Goal: Task Accomplishment & Management: Complete application form

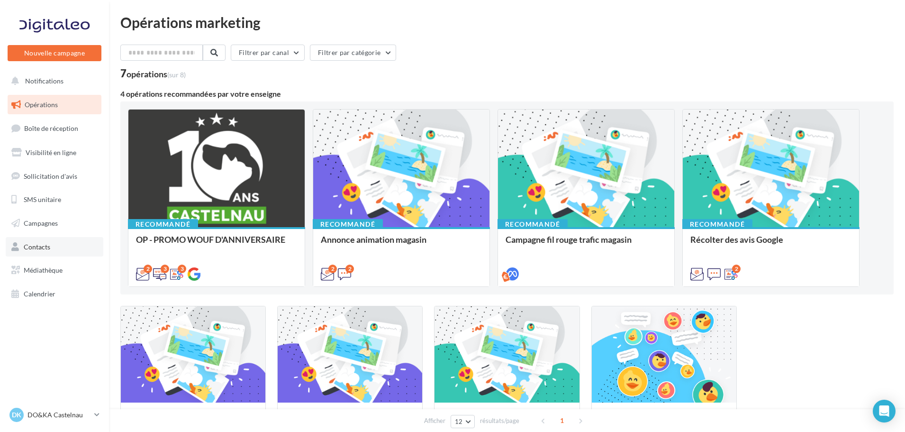
click at [56, 249] on link "Contacts" at bounding box center [55, 247] width 98 height 20
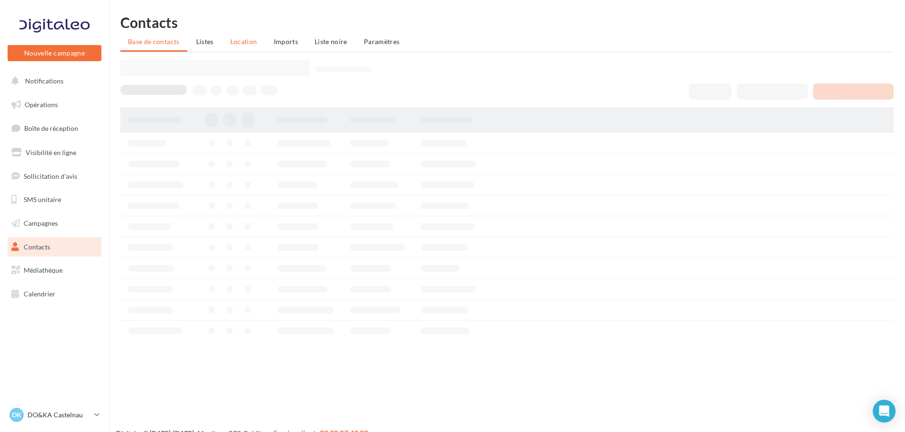
click at [248, 41] on span "Location" at bounding box center [243, 41] width 27 height 8
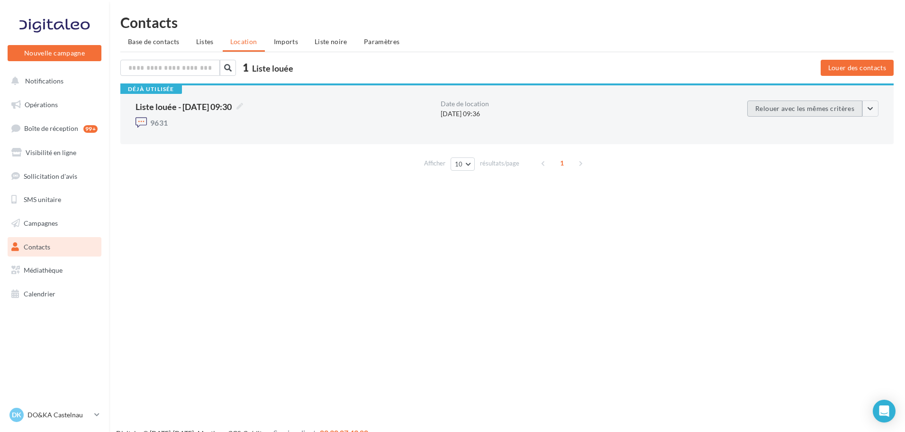
click at [791, 111] on button "Relouer avec les mêmes critères" at bounding box center [804, 108] width 115 height 16
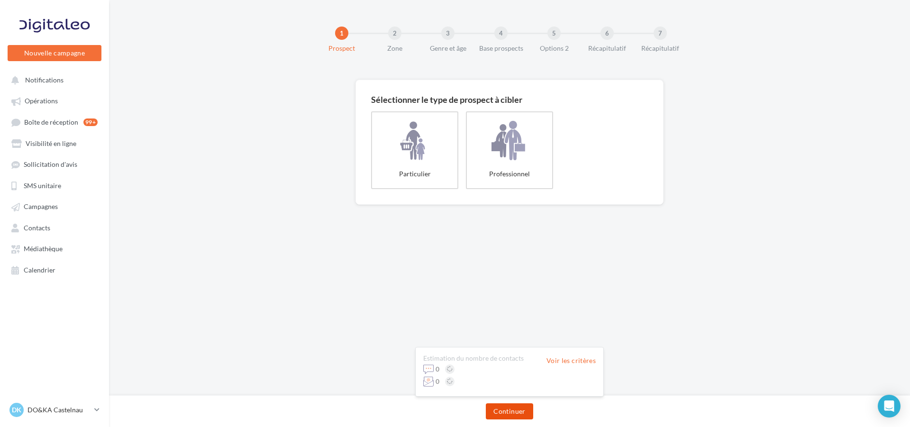
click at [527, 408] on button "Continuer" at bounding box center [509, 411] width 47 height 16
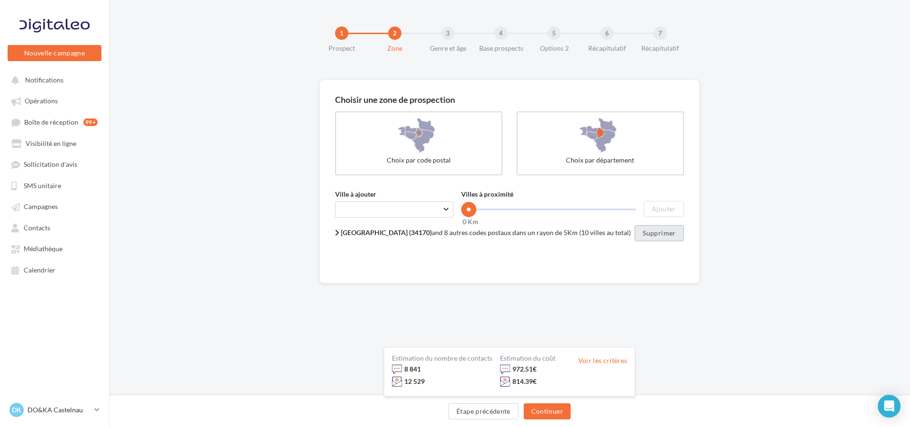
click at [662, 233] on button "Supprimer" at bounding box center [658, 233] width 49 height 16
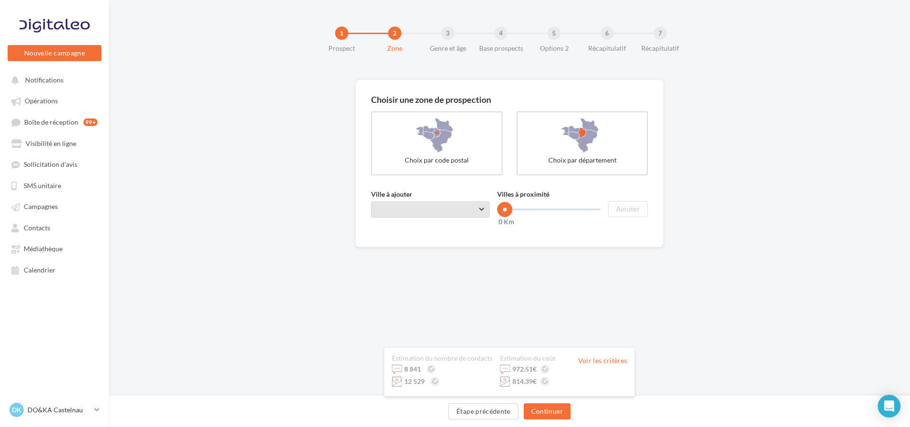
click at [482, 208] on span "Taper le début d'un code postal ou d'une ville ..." at bounding box center [430, 209] width 118 height 16
type input "*****"
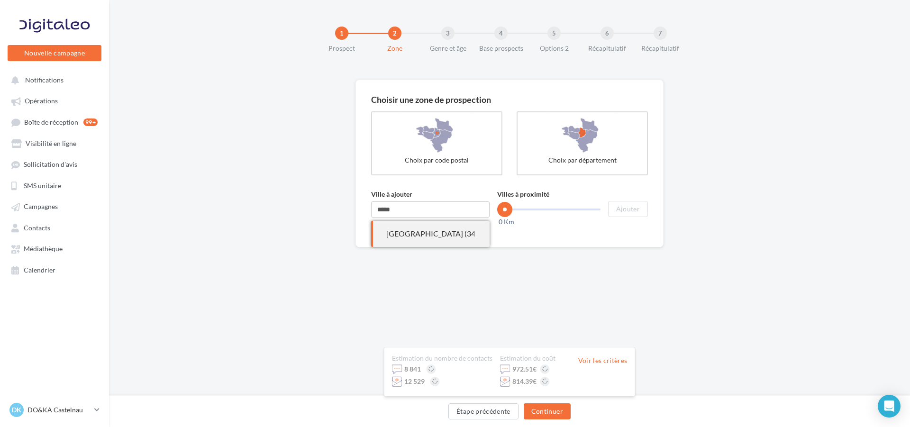
click at [474, 228] on span "[GEOGRAPHIC_DATA] (34170)" at bounding box center [430, 234] width 118 height 26
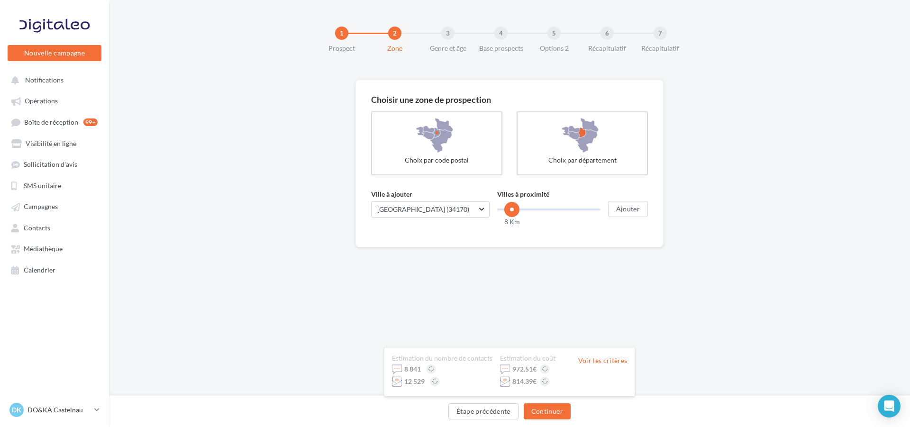
drag, startPoint x: 505, startPoint y: 213, endPoint x: 512, endPoint y: 212, distance: 6.7
click at [512, 212] on span at bounding box center [511, 209] width 15 height 15
click at [635, 208] on button "Ajouter" at bounding box center [628, 209] width 40 height 16
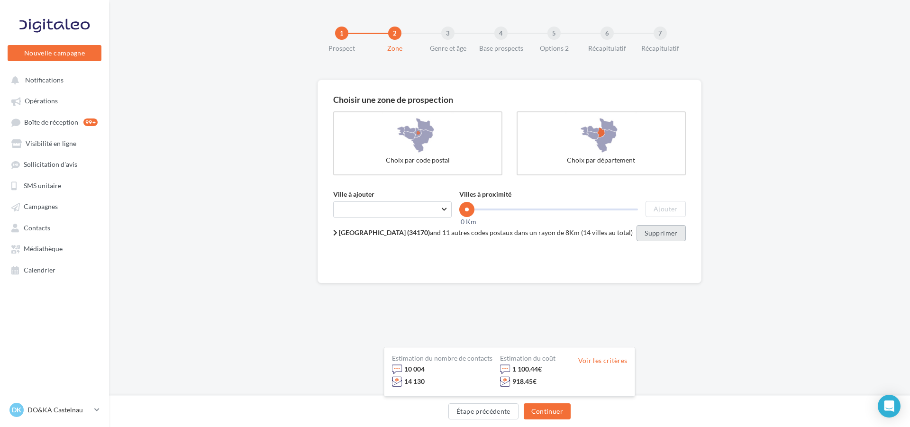
click at [643, 234] on button "Supprimer" at bounding box center [660, 233] width 49 height 16
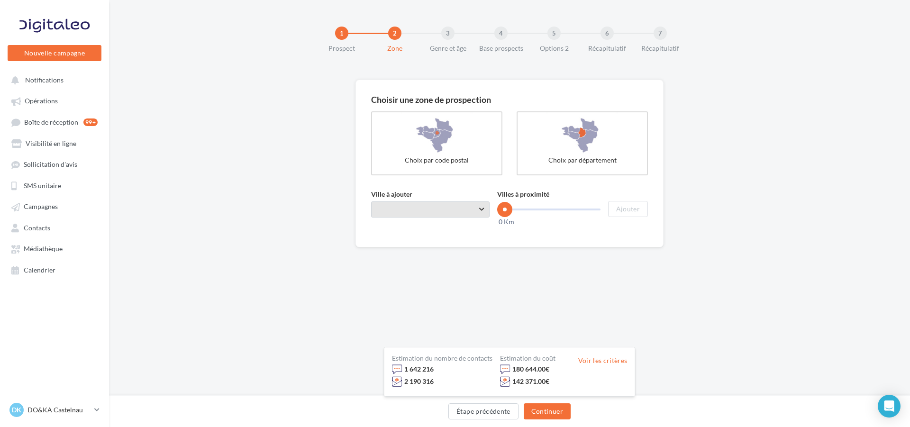
click at [431, 205] on span "Taper le début d'un code postal ou d'une ville ..." at bounding box center [430, 209] width 118 height 16
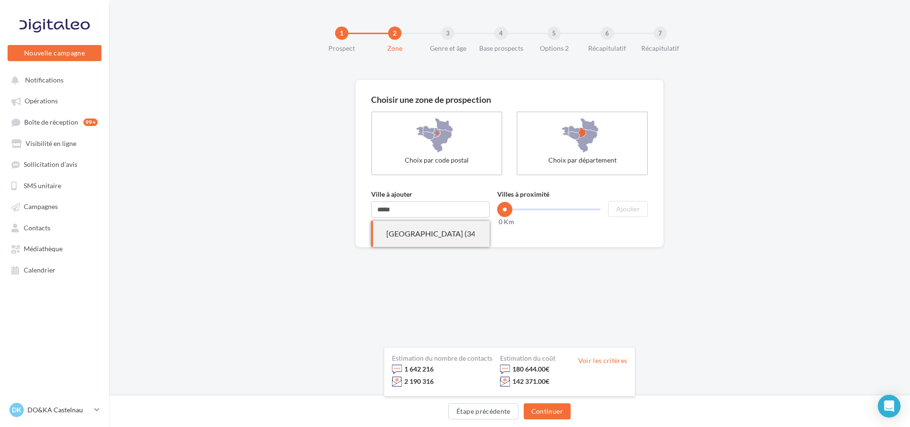
click at [442, 227] on span "Castelnau-le-Lez (34170)" at bounding box center [430, 234] width 118 height 26
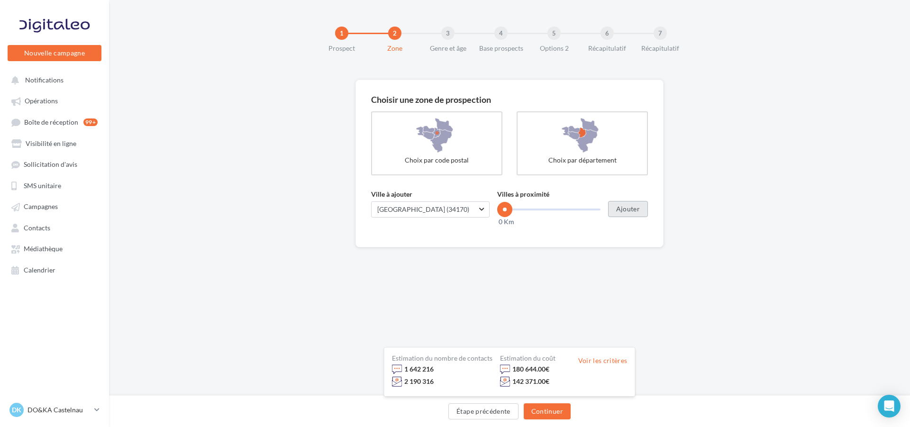
click at [627, 214] on button "Ajouter" at bounding box center [628, 209] width 40 height 16
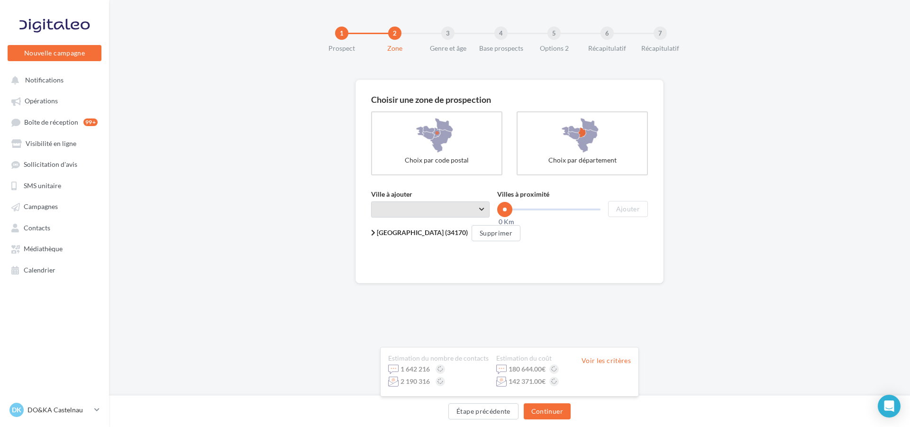
click at [426, 206] on span "Taper le début d'un code postal ou d'une ville ..." at bounding box center [430, 209] width 118 height 16
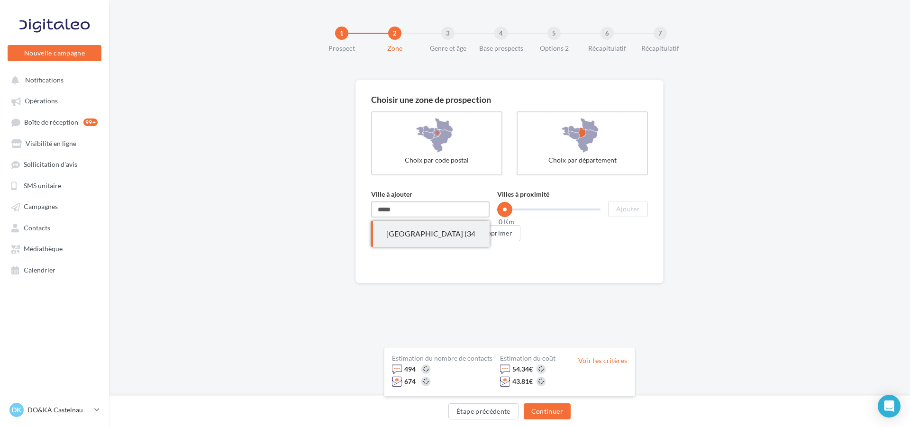
click at [366, 198] on div "Choisir une zone de prospection Choix par code postal Choix par département Vil…" at bounding box center [509, 182] width 308 height 204
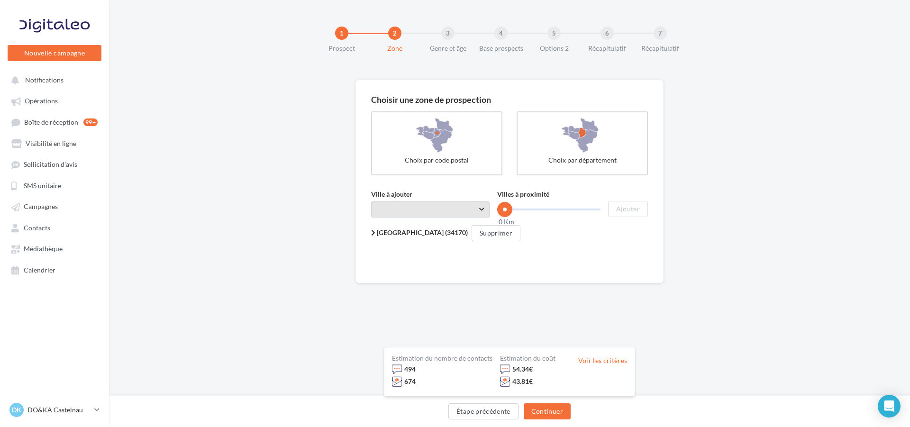
click at [397, 204] on span "Taper le début d'un code postal ou d'une ville ..." at bounding box center [430, 209] width 118 height 16
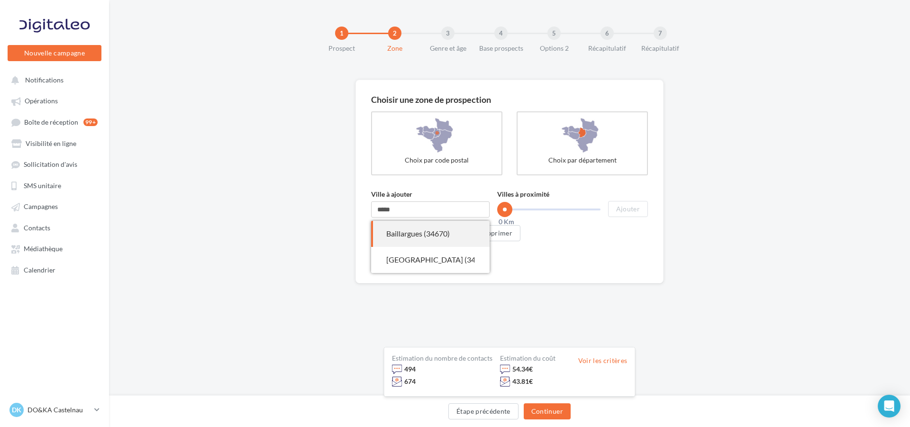
click at [432, 237] on div "Baillargues (34670)" at bounding box center [430, 233] width 88 height 11
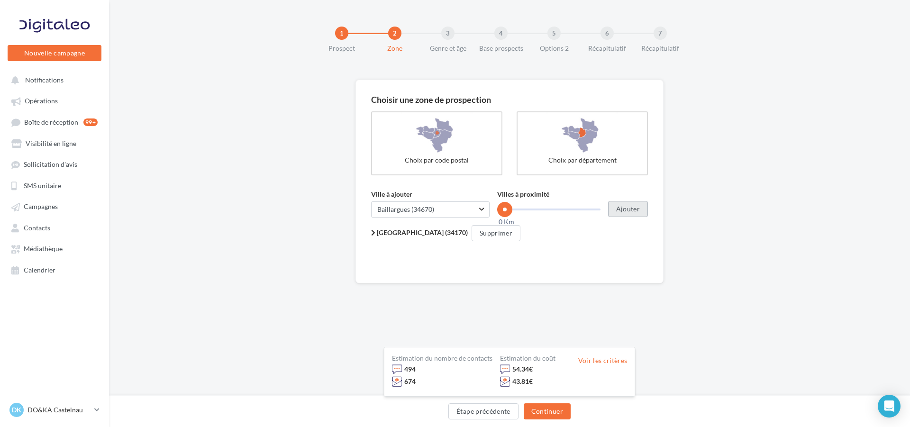
click at [635, 214] on button "Ajouter" at bounding box center [628, 209] width 40 height 16
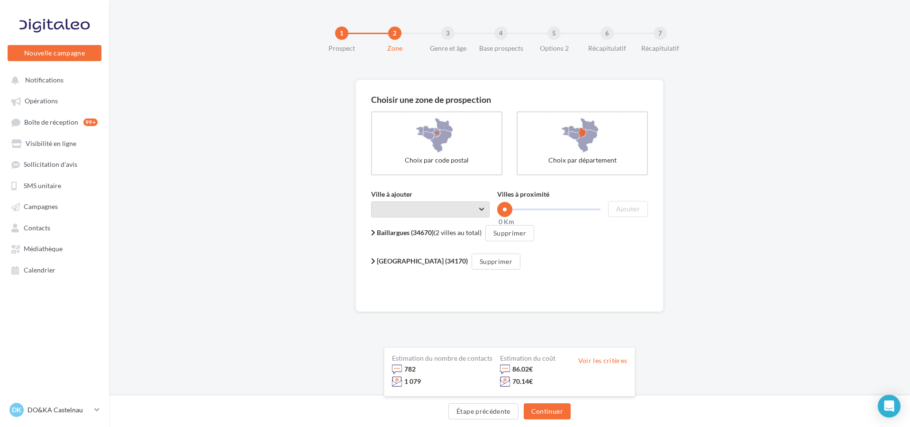
click at [410, 204] on span "Taper le début d'un code postal ou d'une ville ..." at bounding box center [430, 209] width 118 height 16
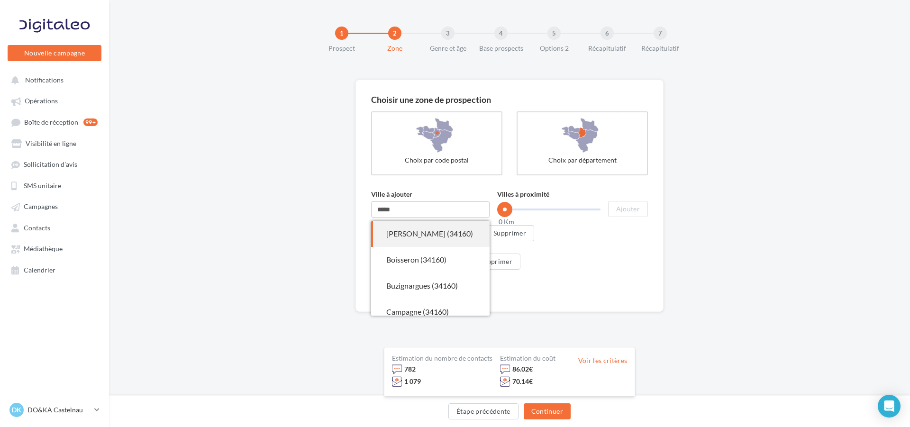
click at [434, 238] on div "Beaulieu (34160)" at bounding box center [430, 233] width 88 height 11
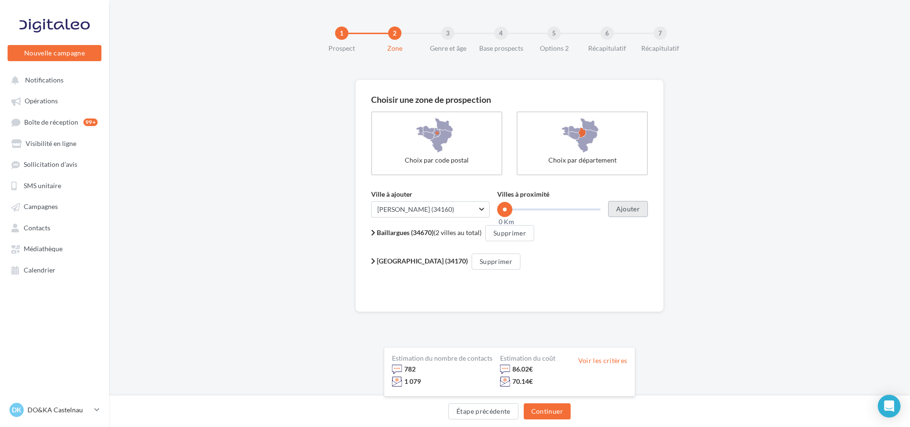
click at [628, 207] on button "Ajouter" at bounding box center [628, 209] width 40 height 16
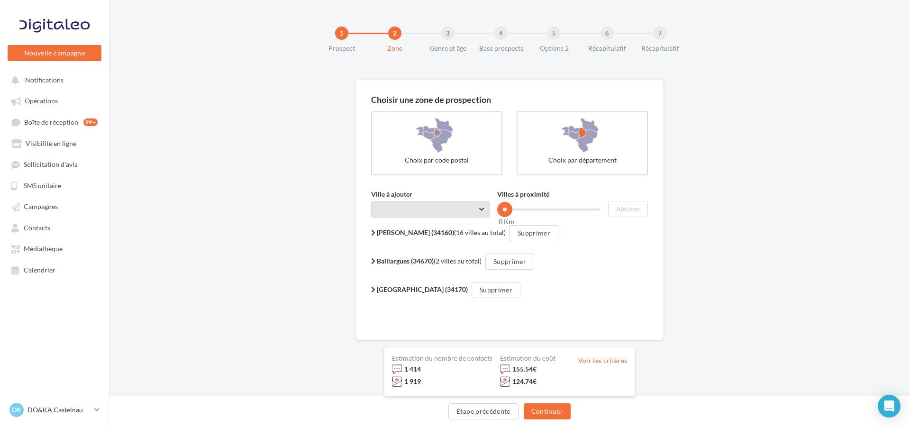
click at [402, 212] on span "Taper le début d'un code postal ou d'une ville ..." at bounding box center [430, 209] width 118 height 16
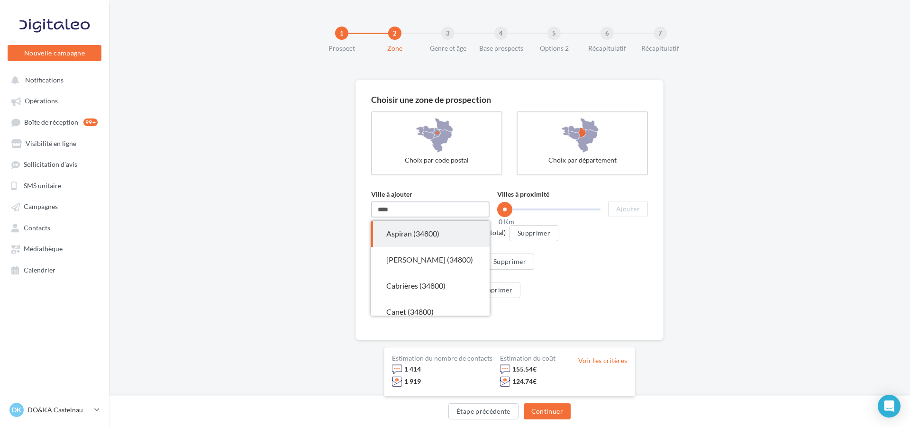
type input "*****"
drag, startPoint x: 414, startPoint y: 213, endPoint x: 362, endPoint y: 206, distance: 51.7
click at [362, 206] on div "Choisir une zone de prospection Choix par code postal Choix par département Vil…" at bounding box center [509, 210] width 308 height 261
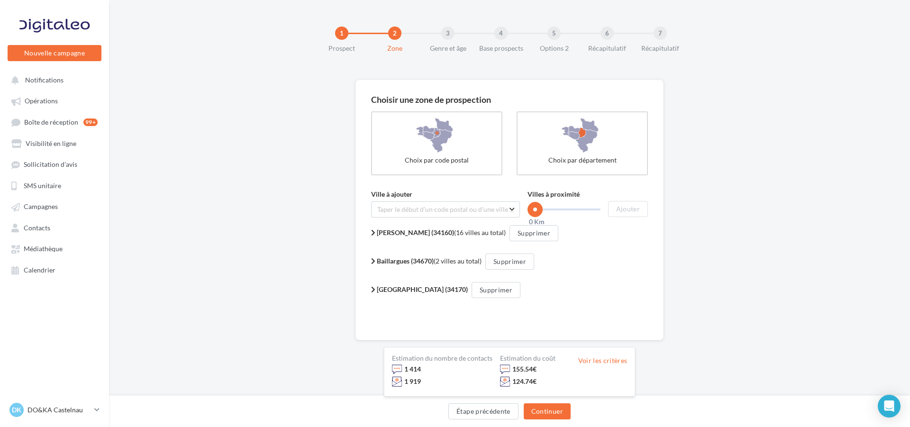
type input "*"
click at [443, 229] on div "Cournonsec (34660)" at bounding box center [430, 233] width 88 height 11
click at [627, 208] on button "Ajouter" at bounding box center [628, 209] width 40 height 16
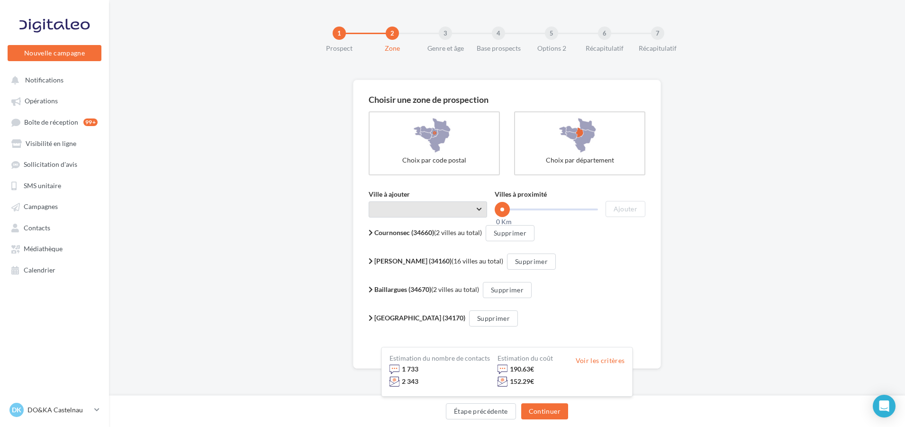
click at [391, 203] on span "Taper le début d'un code postal ou d'une ville ..." at bounding box center [428, 209] width 118 height 16
click at [415, 229] on div "Fabrègues (34690)" at bounding box center [428, 233] width 88 height 11
click at [623, 212] on button "Ajouter" at bounding box center [625, 209] width 40 height 16
click at [417, 214] on span "Taper le début d'un code postal ou d'une ville ..." at bounding box center [428, 209] width 118 height 16
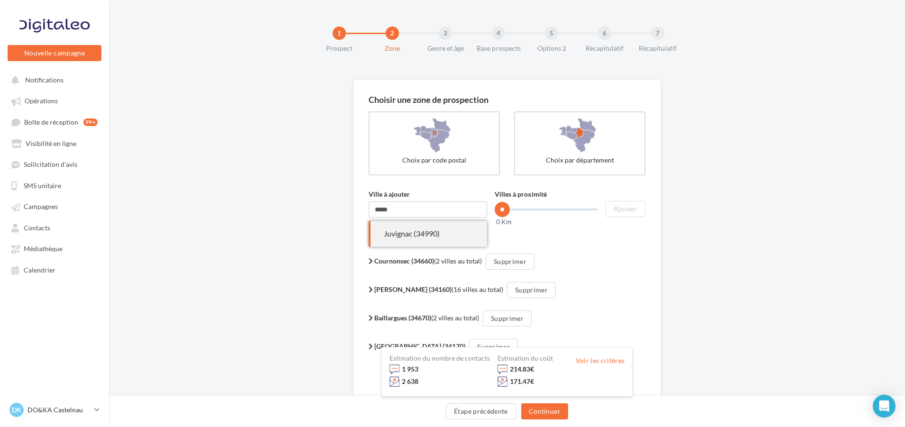
click at [434, 231] on div "Juvignac (34990)" at bounding box center [428, 233] width 88 height 11
click at [619, 206] on button "Ajouter" at bounding box center [625, 209] width 40 height 16
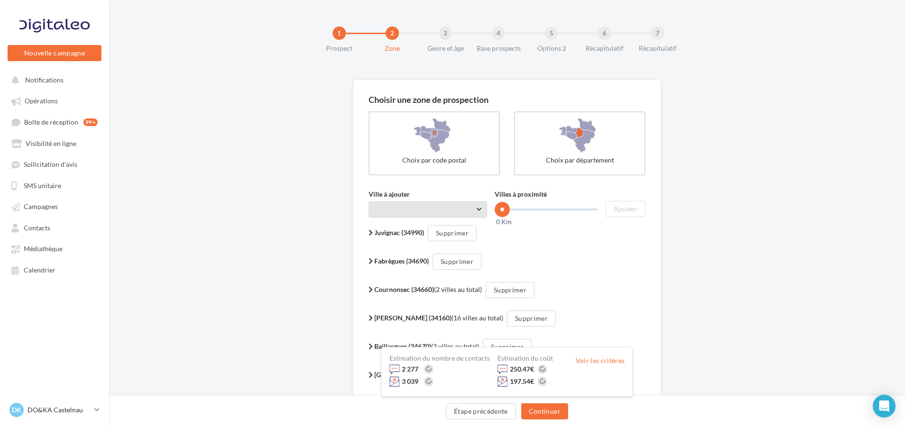
click at [402, 216] on span "Taper le début d'un code postal ou d'une ville ..." at bounding box center [428, 209] width 118 height 16
click at [444, 225] on span "Lattes (34970)" at bounding box center [428, 234] width 118 height 26
click at [634, 204] on button "Ajouter" at bounding box center [625, 209] width 40 height 16
click at [439, 200] on div "Ville à ajouter Taper le début d'un code postal ou d'une ville ... *****" at bounding box center [428, 203] width 118 height 28
click at [438, 203] on span "Taper le début d'un code postal ou d'une ville ..." at bounding box center [428, 209] width 118 height 16
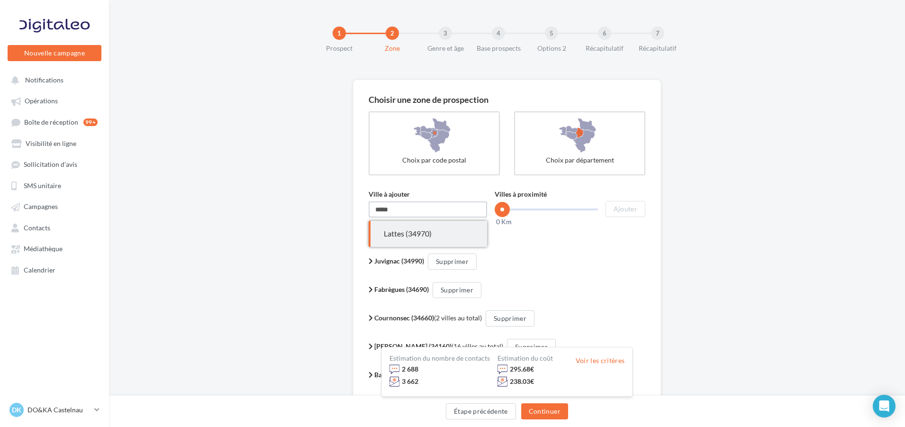
drag, startPoint x: 430, startPoint y: 207, endPoint x: 376, endPoint y: 201, distance: 54.8
click at [372, 203] on input "*****" at bounding box center [428, 209] width 118 height 16
click at [417, 235] on div "Montarnaud (34570)" at bounding box center [428, 233] width 88 height 11
click at [624, 212] on button "Ajouter" at bounding box center [625, 209] width 40 height 16
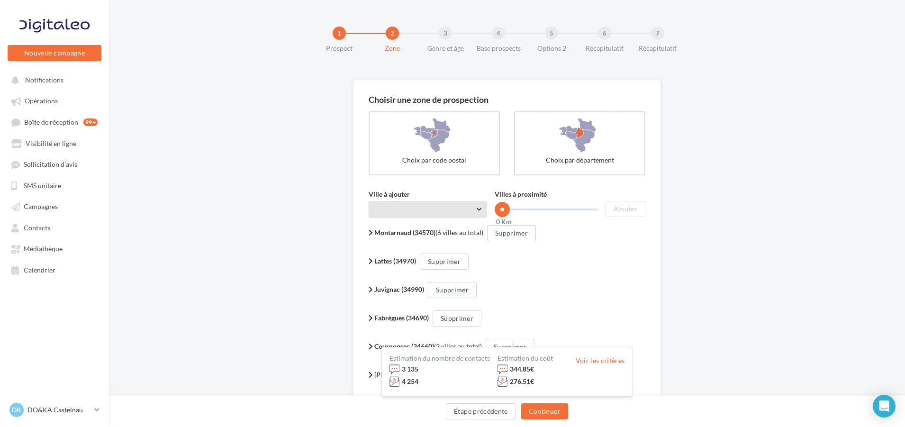
click at [394, 212] on span "Taper le début d'un code postal ou d'une ville ..." at bounding box center [428, 209] width 118 height 16
click at [415, 229] on div "Pérols (34470)" at bounding box center [428, 233] width 88 height 11
click at [643, 208] on button "Ajouter" at bounding box center [625, 209] width 40 height 16
click at [393, 210] on span "Taper le début d'un code postal ou d'une ville ..." at bounding box center [428, 209] width 118 height 16
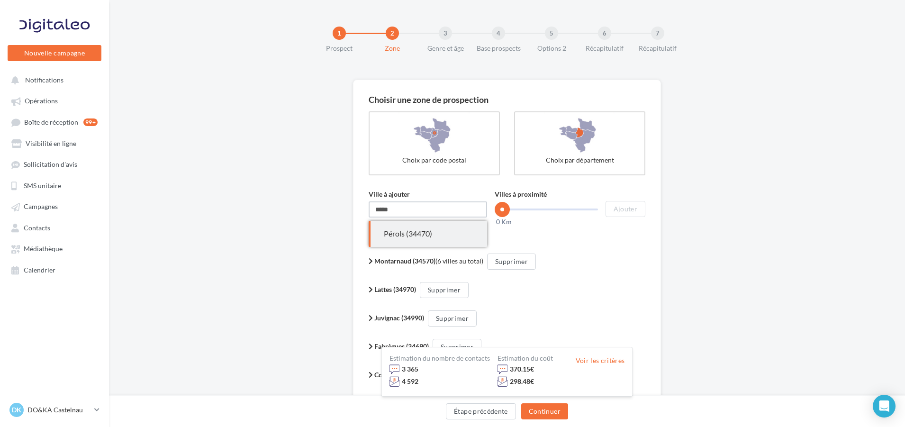
click at [398, 210] on input "*****" at bounding box center [428, 209] width 118 height 16
click at [420, 245] on span "Saint-Jean-de-Védas (34430)" at bounding box center [428, 234] width 118 height 26
click at [639, 212] on button "Ajouter" at bounding box center [625, 209] width 40 height 16
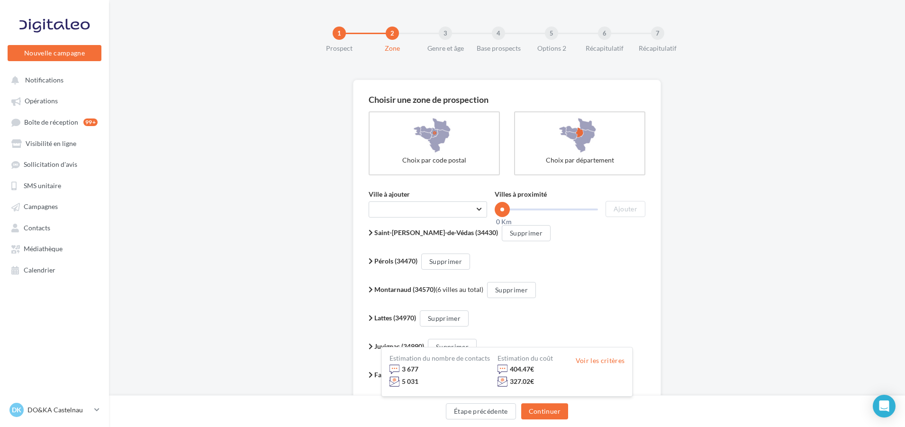
click at [428, 219] on div "Ville à ajouter Taper le début d'un code postal ou d'une ville ... ***** Villes…" at bounding box center [507, 349] width 277 height 320
click at [425, 215] on span "Taper le début d'un code postal ou d'une ville ..." at bounding box center [428, 209] width 118 height 16
click at [439, 239] on div "Vendargues (34740)" at bounding box center [428, 233] width 88 height 11
click at [624, 211] on button "Ajouter" at bounding box center [625, 209] width 40 height 16
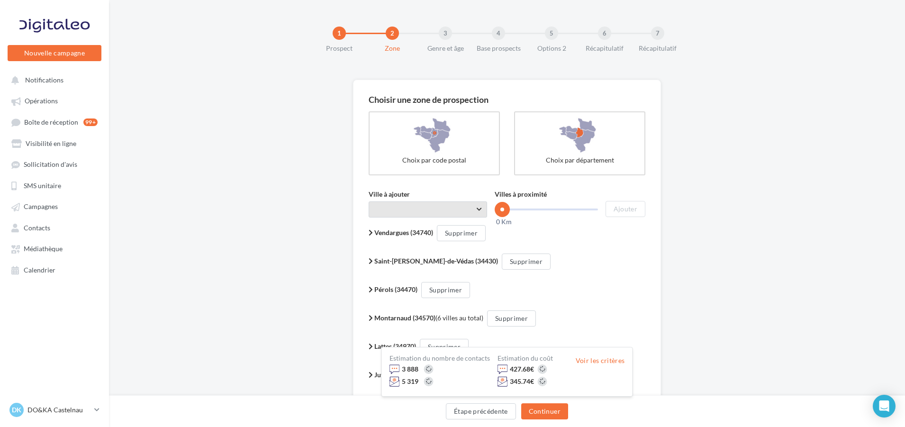
click at [402, 210] on span "Taper le début d'un code postal ou d'une ville ..." at bounding box center [428, 209] width 118 height 16
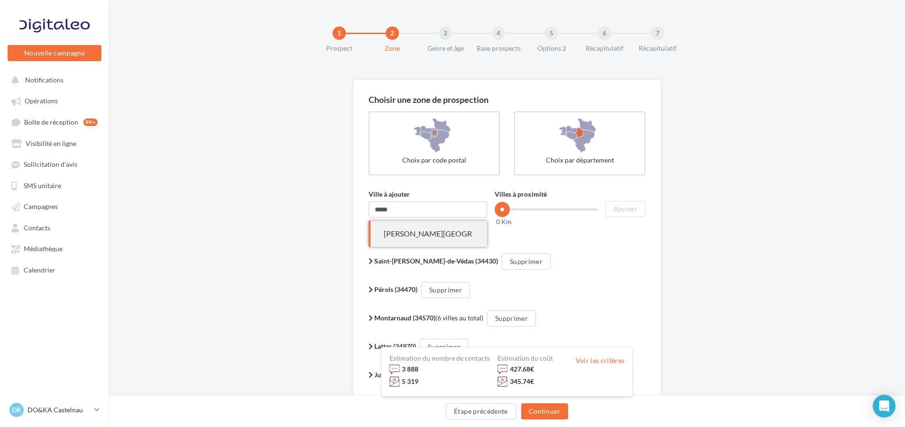
click at [430, 227] on span "Villeneuve-lès-Maguelone (34750)" at bounding box center [428, 234] width 118 height 26
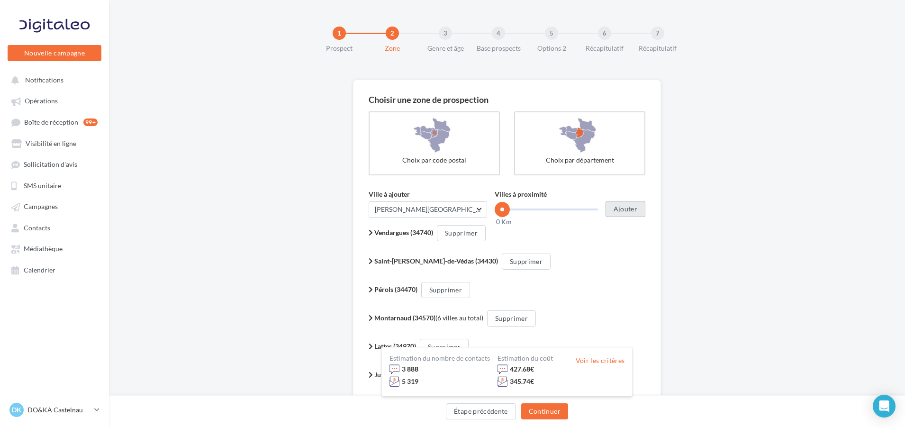
click at [620, 209] on button "Ajouter" at bounding box center [625, 209] width 40 height 16
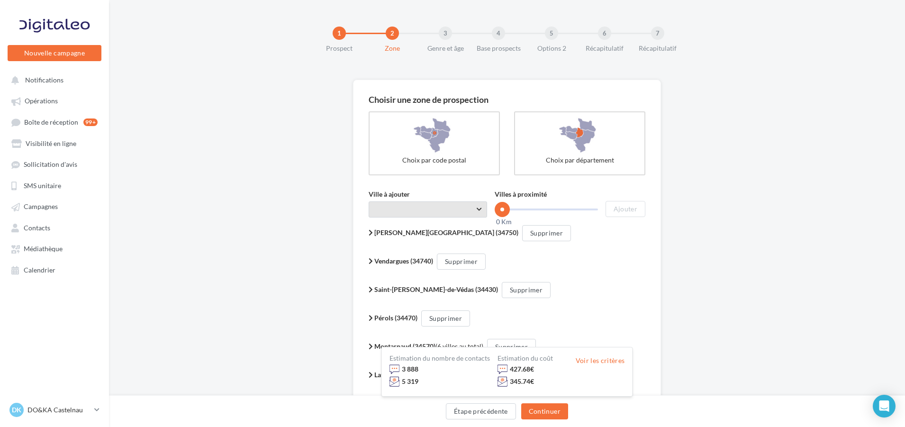
click at [437, 209] on span "Taper le début d'un code postal ou d'une ville ..." at bounding box center [428, 209] width 118 height 16
click at [435, 235] on div "Montpellier (34090)" at bounding box center [428, 233] width 88 height 11
click at [620, 208] on button "Ajouter" at bounding box center [625, 209] width 40 height 16
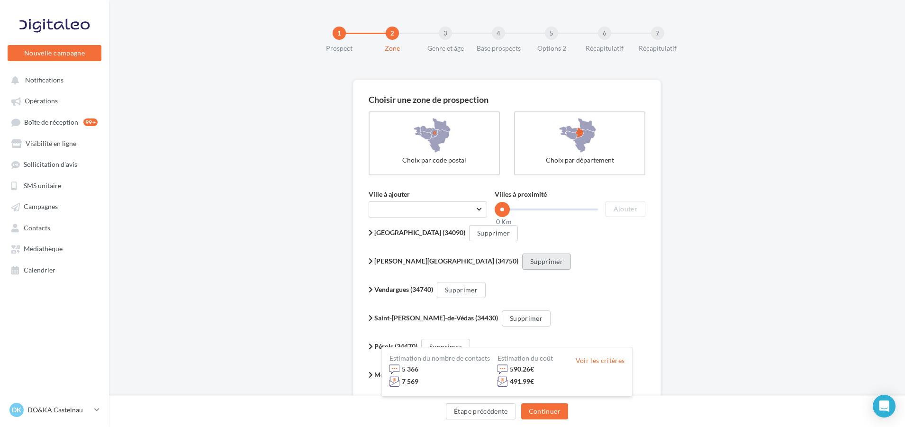
click at [522, 262] on button "Supprimer" at bounding box center [546, 261] width 49 height 16
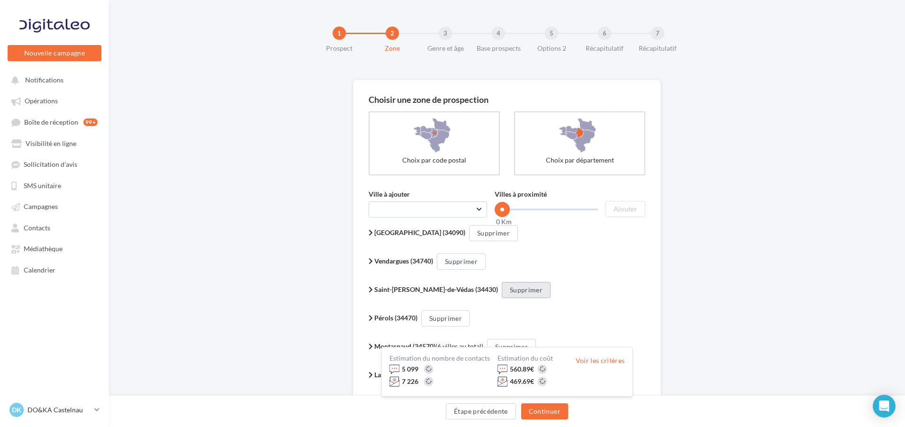
click at [502, 288] on button "Supprimer" at bounding box center [526, 290] width 49 height 16
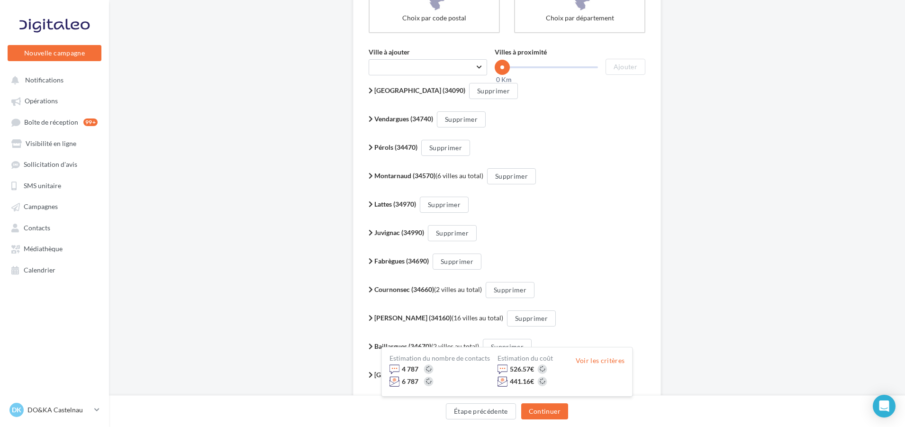
scroll to position [189, 0]
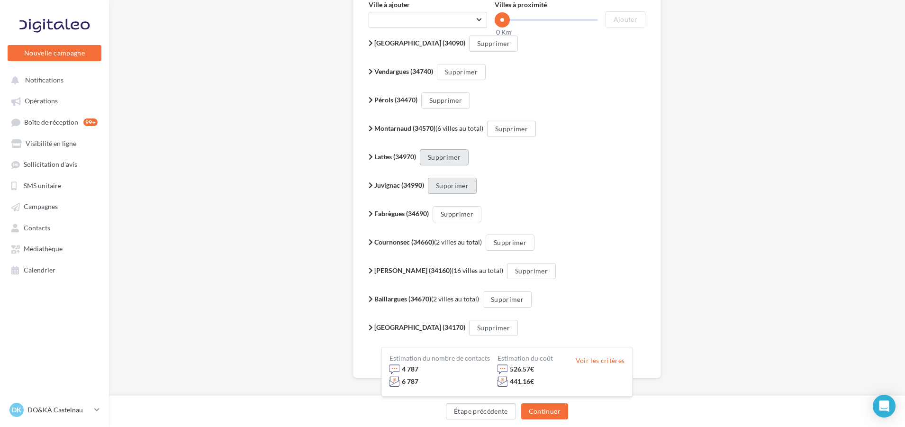
click at [450, 154] on button "Supprimer" at bounding box center [444, 157] width 49 height 16
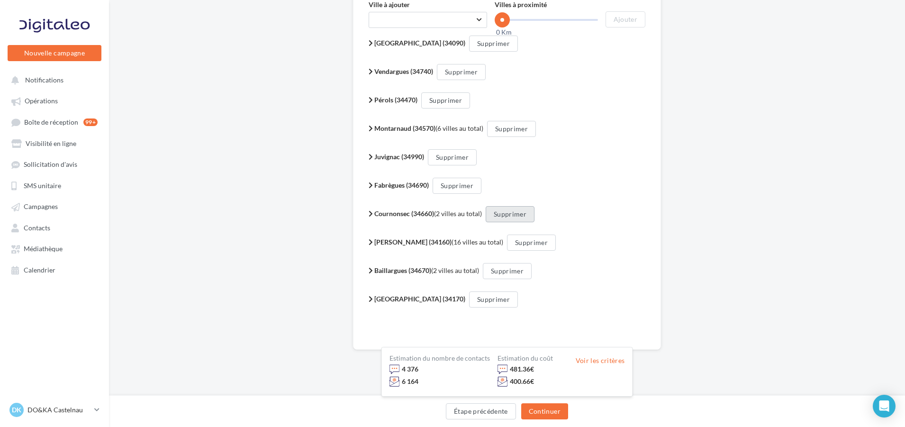
click at [528, 209] on button "Supprimer" at bounding box center [510, 214] width 49 height 16
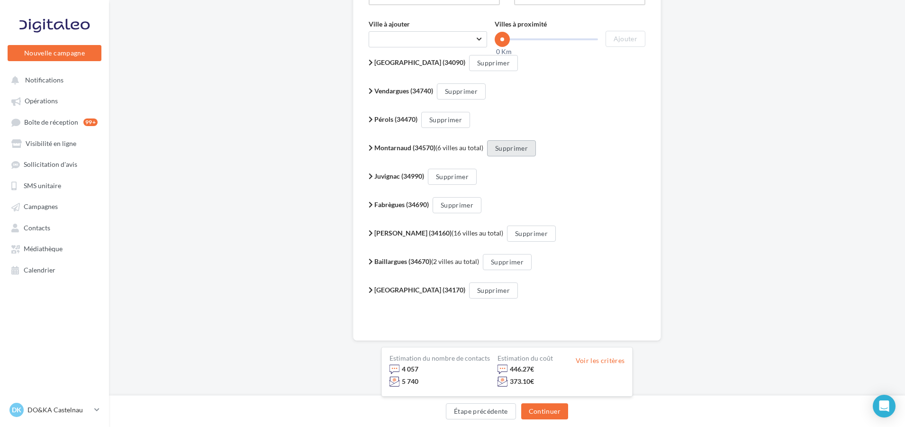
click at [508, 147] on button "Supprimer" at bounding box center [511, 148] width 49 height 16
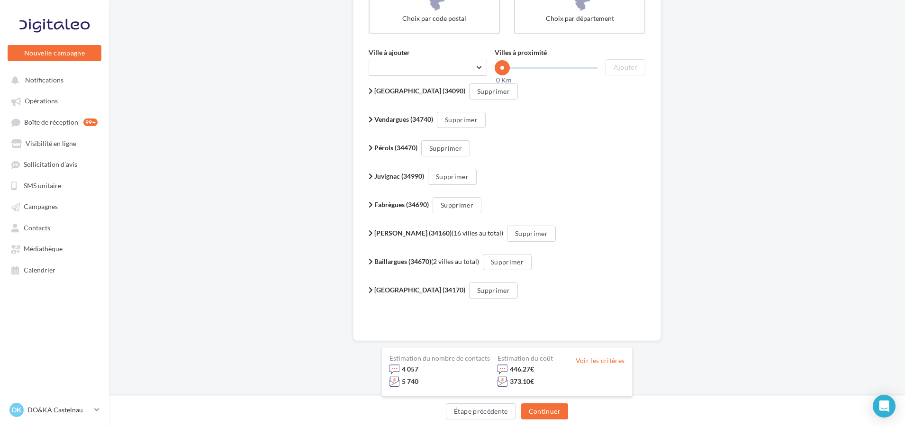
scroll to position [142, 0]
click at [467, 170] on button "Supprimer" at bounding box center [452, 177] width 49 height 16
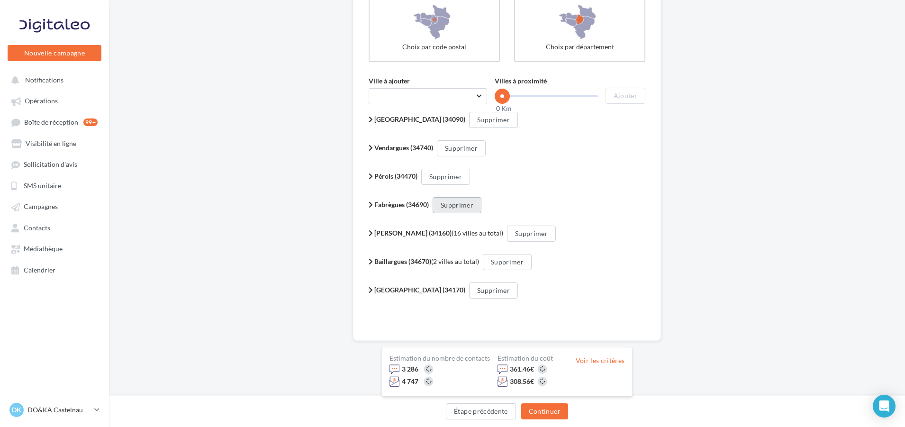
click at [468, 205] on button "Supprimer" at bounding box center [457, 205] width 49 height 16
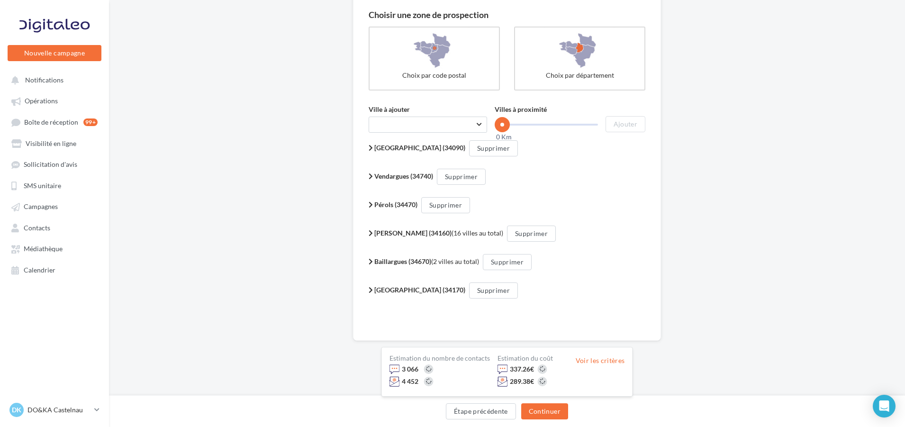
click at [374, 232] on b "Beaulieu (34160)" at bounding box center [412, 233] width 77 height 8
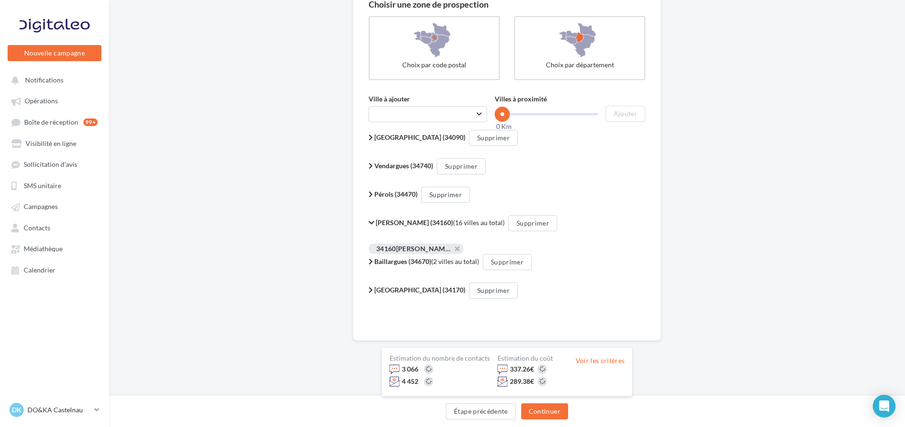
click at [376, 224] on b "Beaulieu (34160)" at bounding box center [414, 222] width 77 height 8
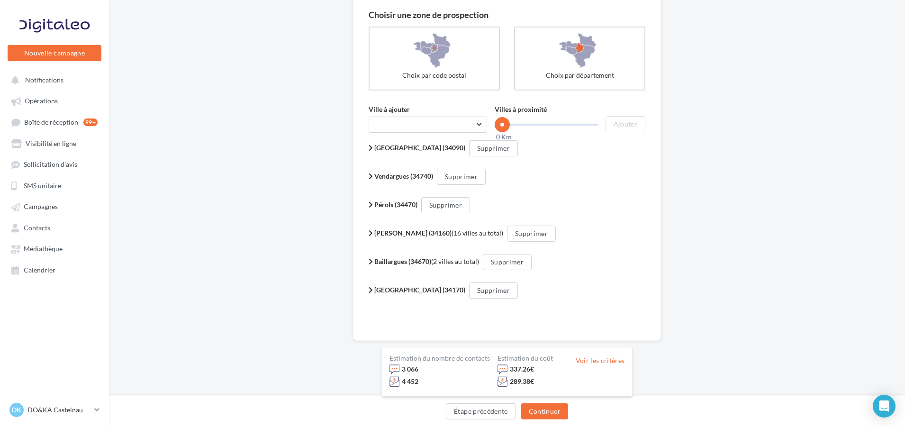
click at [373, 229] on div "Beaulieu (34160) (16 villes au total)" at bounding box center [436, 232] width 135 height 9
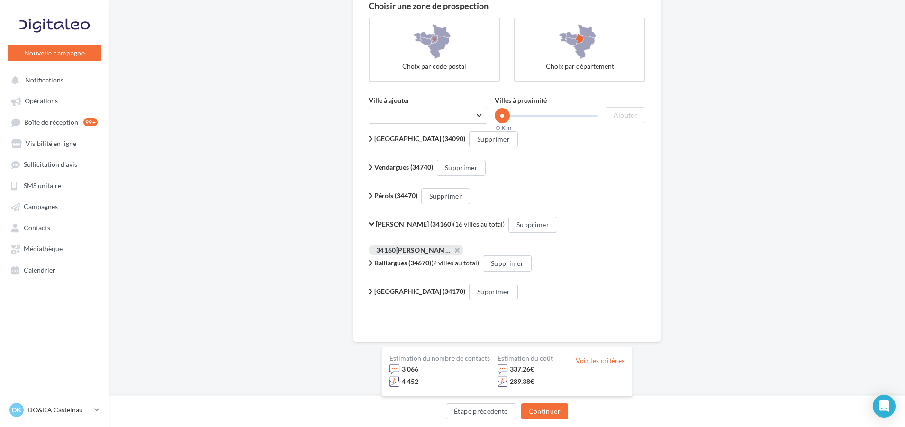
scroll to position [95, 0]
click at [375, 224] on div "Beaulieu (34160) (16 villes au total)" at bounding box center [437, 222] width 136 height 9
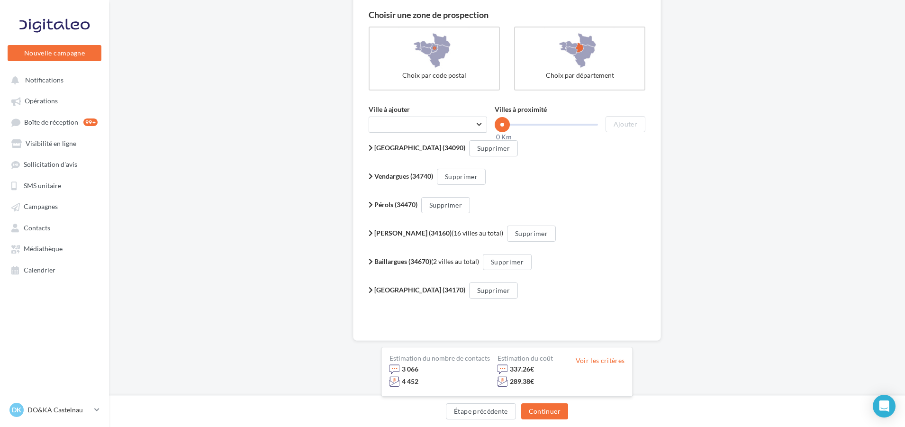
scroll to position [85, 0]
click at [512, 239] on button "Supprimer" at bounding box center [531, 234] width 49 height 16
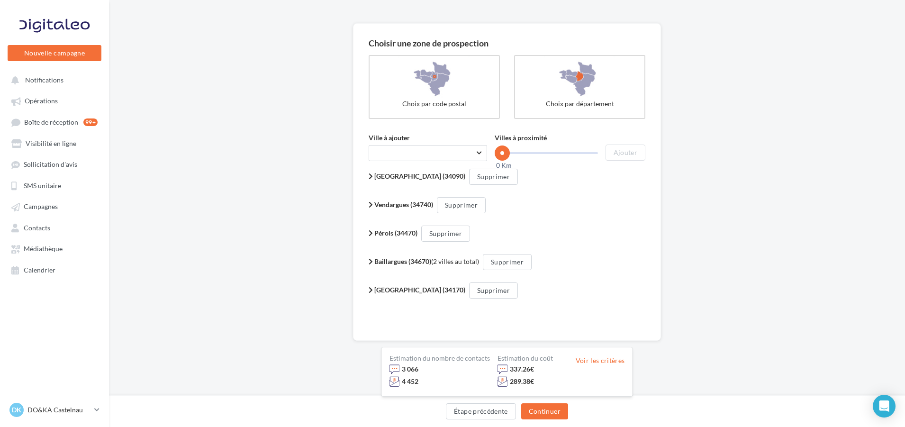
scroll to position [56, 0]
click at [374, 258] on b "Baillargues (34670)" at bounding box center [402, 261] width 57 height 8
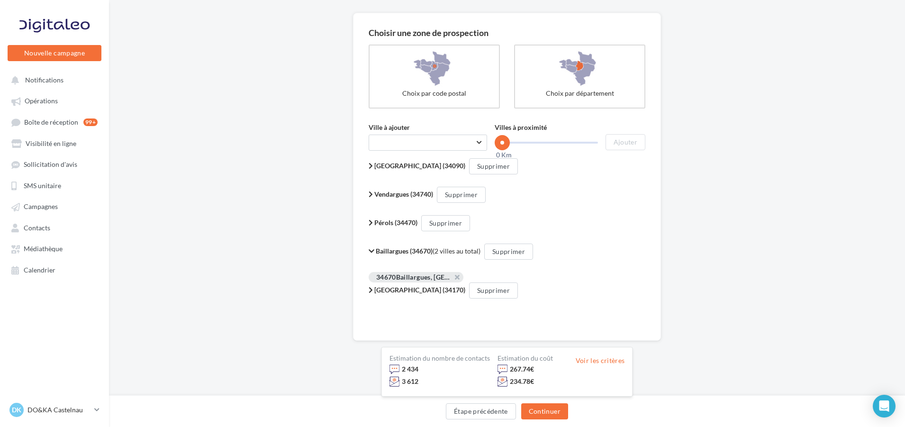
click at [374, 248] on icon at bounding box center [372, 251] width 6 height 7
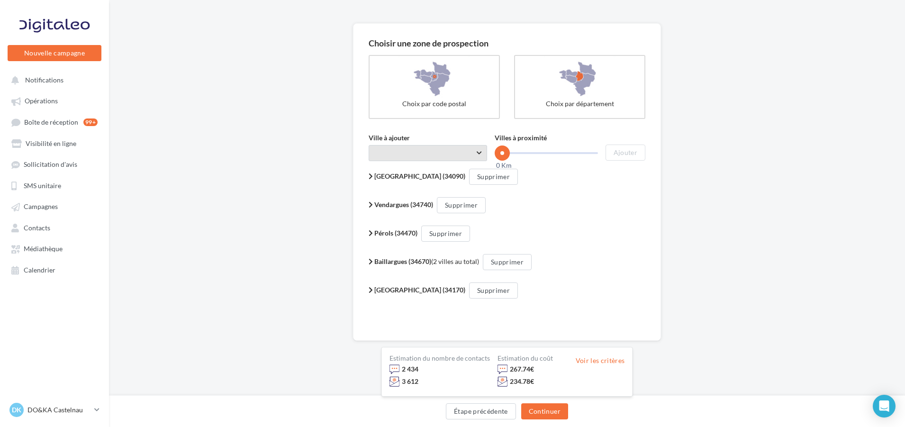
click at [417, 154] on span "Taper le début d'un code postal ou d'une ville ..." at bounding box center [428, 153] width 118 height 16
type input "*"
type input "******"
click at [438, 175] on div "Mauguio (34130)" at bounding box center [428, 177] width 88 height 11
click at [631, 161] on div "Ville à ajouter Taper le début d'un code postal ou d'une ville ... Mauguio (341…" at bounding box center [507, 222] width 277 height 178
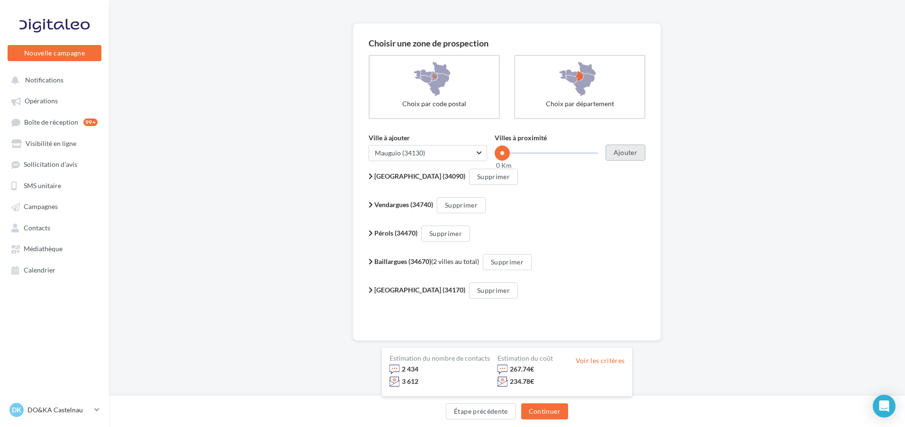
click at [632, 155] on button "Ajouter" at bounding box center [625, 152] width 40 height 16
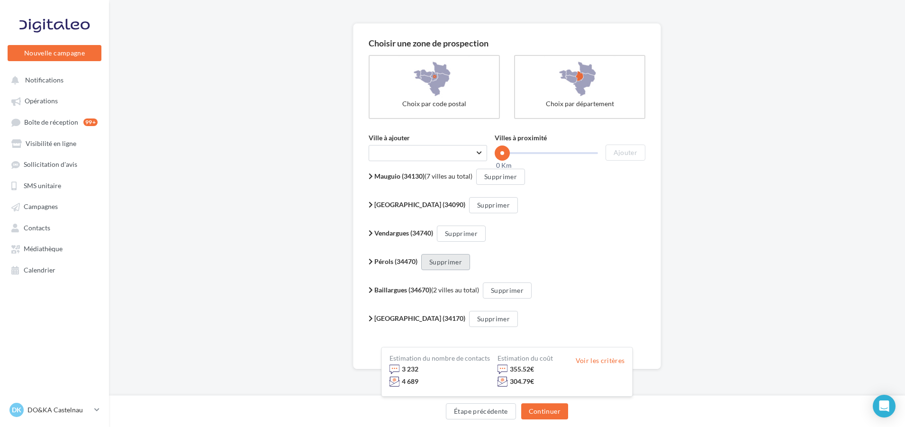
click at [456, 255] on button "Supprimer" at bounding box center [445, 262] width 49 height 16
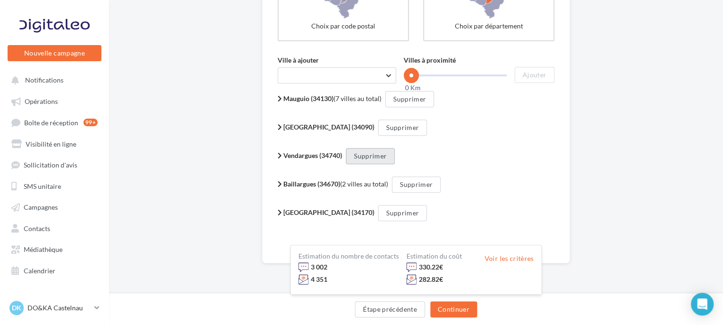
scroll to position [135, 0]
click at [381, 158] on button "Supprimer" at bounding box center [370, 155] width 49 height 16
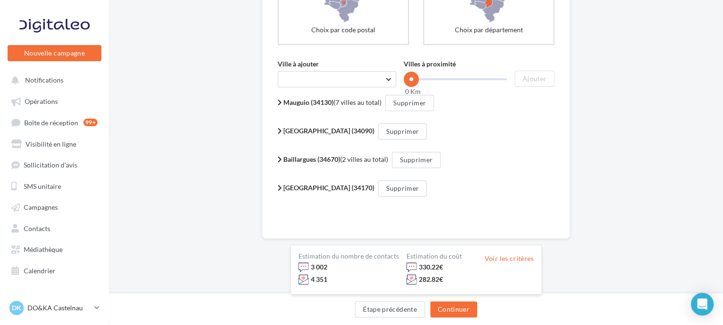
scroll to position [130, 0]
click at [452, 302] on button "Continuer" at bounding box center [453, 309] width 47 height 16
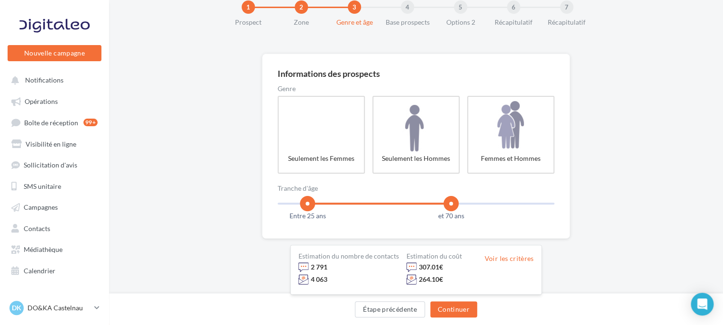
scroll to position [26, 0]
drag, startPoint x: 453, startPoint y: 208, endPoint x: 468, endPoint y: 205, distance: 15.4
click at [468, 205] on span at bounding box center [467, 203] width 15 height 15
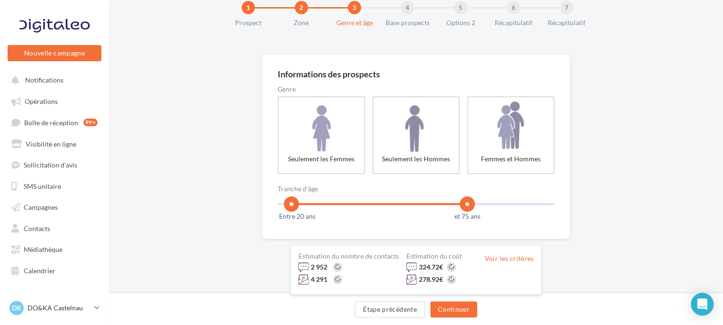
drag, startPoint x: 309, startPoint y: 205, endPoint x: 291, endPoint y: 203, distance: 18.1
click at [291, 203] on span at bounding box center [291, 203] width 15 height 15
drag, startPoint x: 472, startPoint y: 199, endPoint x: 451, endPoint y: 198, distance: 21.4
click at [451, 198] on span at bounding box center [450, 203] width 15 height 15
click at [463, 305] on button "Continuer" at bounding box center [453, 309] width 47 height 16
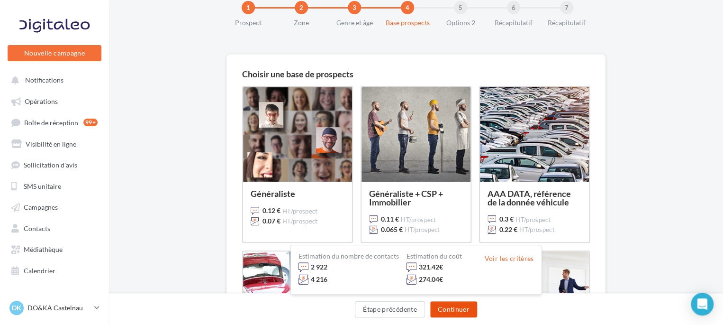
click at [463, 305] on button "Continuer" at bounding box center [453, 309] width 47 height 16
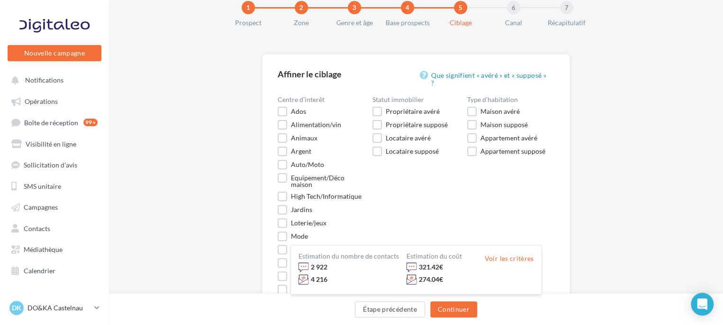
scroll to position [117, 0]
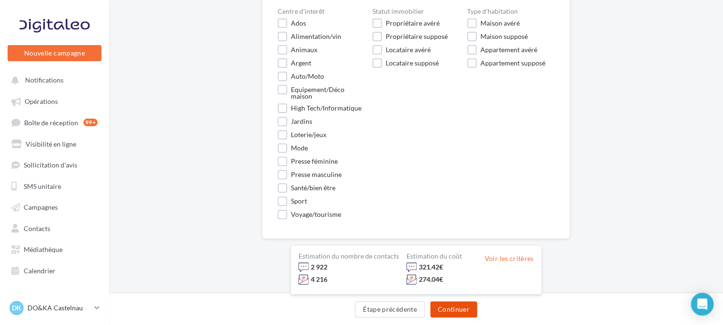
click at [457, 305] on button "Continuer" at bounding box center [453, 309] width 47 height 16
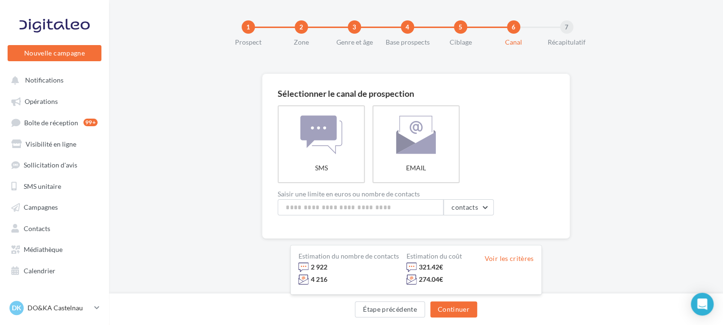
scroll to position [6, 0]
click at [415, 154] on label "EMAIL" at bounding box center [415, 144] width 89 height 79
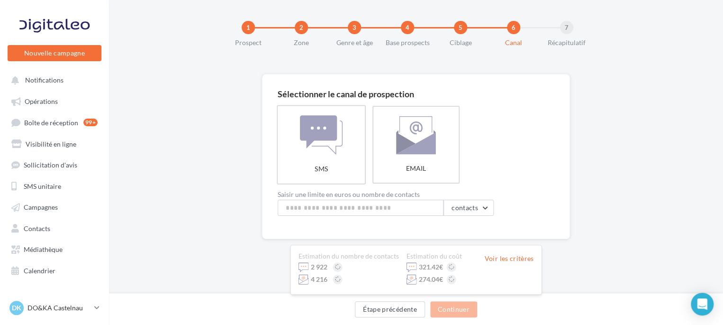
click at [337, 138] on label "SMS" at bounding box center [321, 144] width 89 height 79
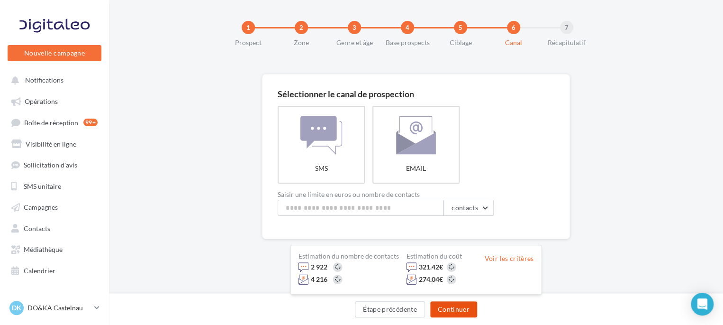
click at [465, 309] on button "Continuer" at bounding box center [453, 309] width 47 height 16
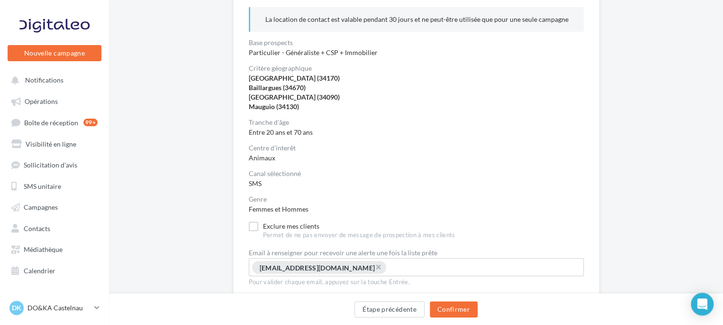
scroll to position [157, 0]
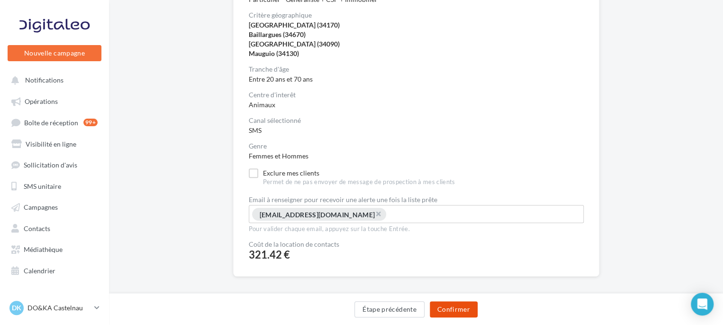
click at [460, 305] on button "Confirmer" at bounding box center [454, 309] width 48 height 16
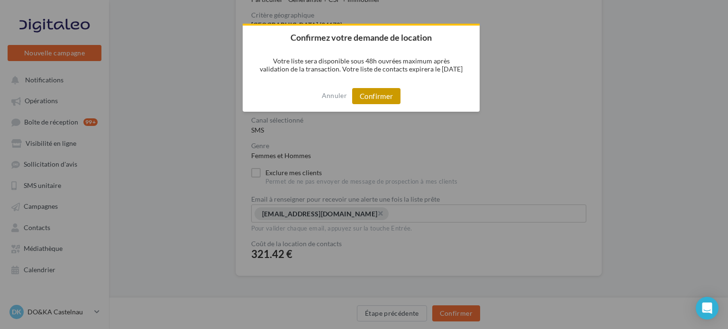
click at [370, 99] on button "Confirmer" at bounding box center [376, 96] width 48 height 16
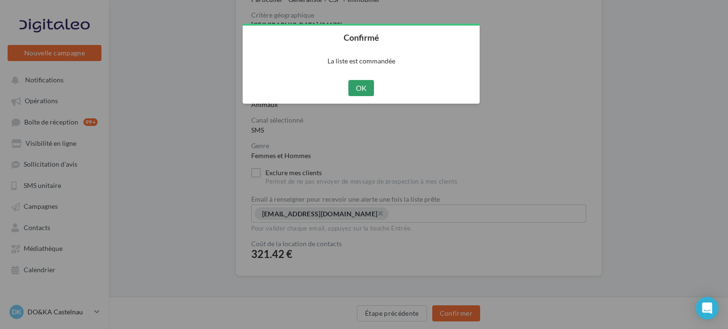
click at [361, 89] on button "OK" at bounding box center [361, 88] width 26 height 16
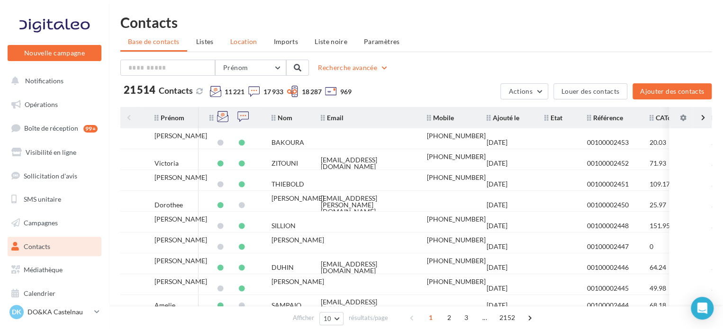
click at [250, 36] on li "Location" at bounding box center [244, 41] width 42 height 17
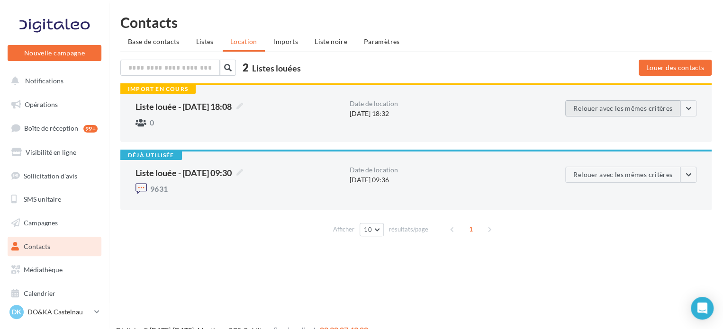
click at [627, 109] on button "Relouer avec les mêmes critères" at bounding box center [622, 108] width 115 height 16
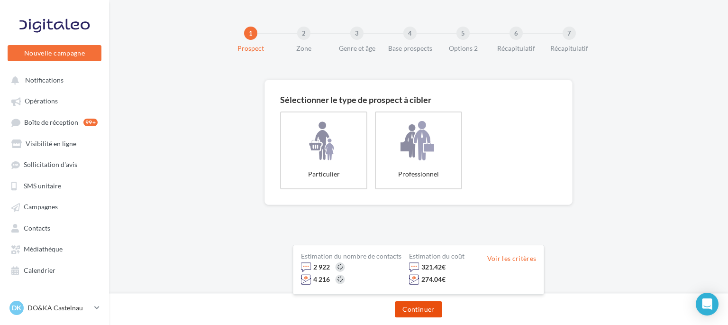
click at [424, 306] on button "Continuer" at bounding box center [418, 309] width 47 height 16
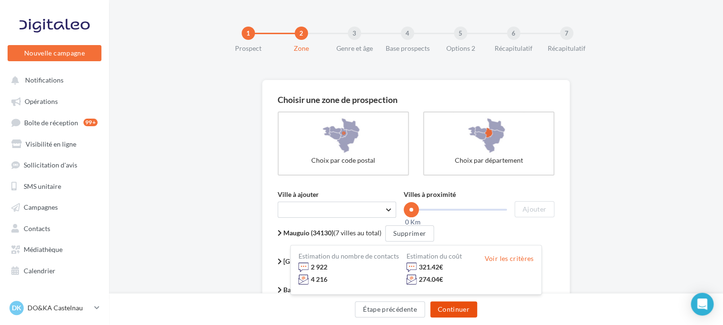
click at [462, 307] on button "Continuer" at bounding box center [453, 309] width 47 height 16
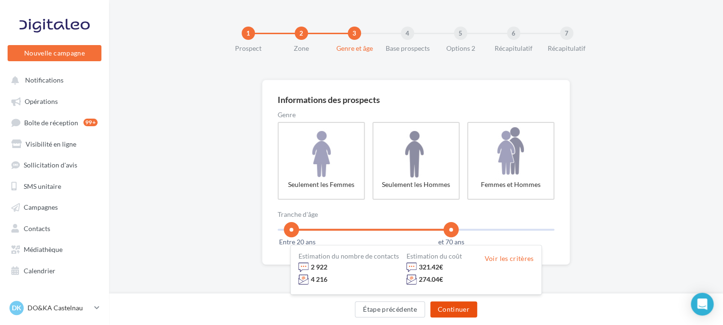
click at [462, 307] on button "Continuer" at bounding box center [453, 309] width 47 height 16
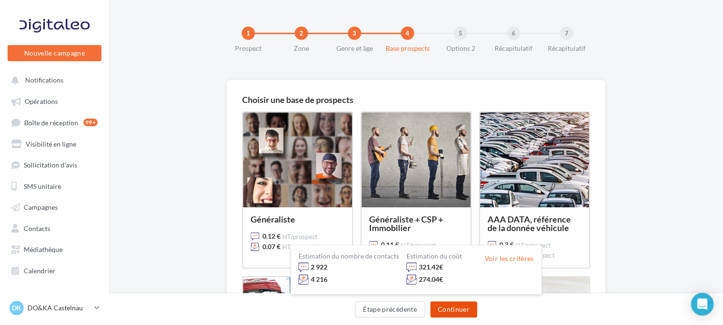
click at [463, 310] on button "Continuer" at bounding box center [453, 309] width 47 height 16
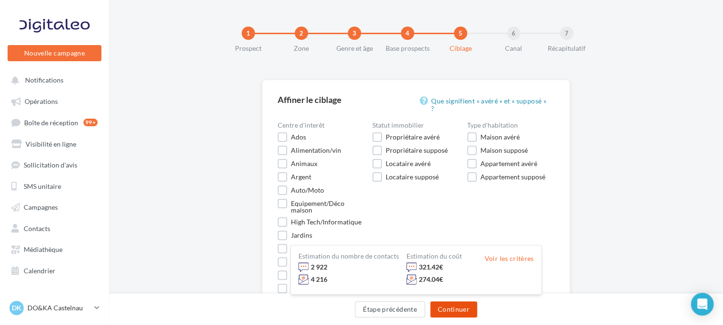
click at [463, 303] on button "Continuer" at bounding box center [453, 309] width 47 height 16
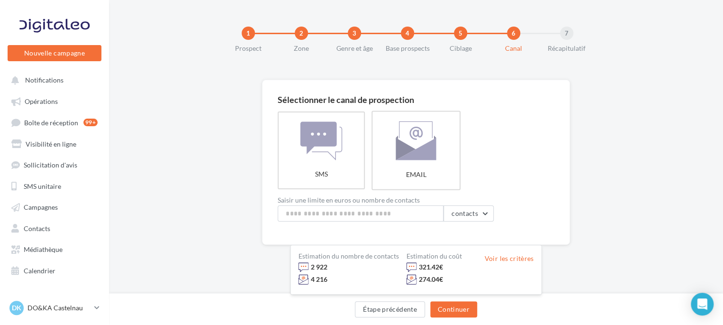
click at [412, 150] on label "EMAIL" at bounding box center [415, 149] width 89 height 79
click at [460, 306] on button "Continuer" at bounding box center [453, 309] width 47 height 16
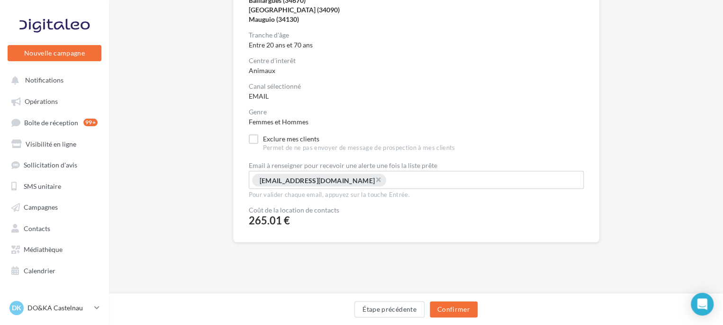
scroll to position [195, 0]
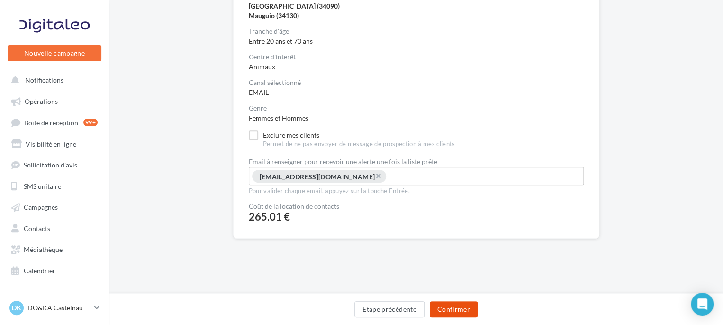
click at [451, 307] on button "Confirmer" at bounding box center [454, 309] width 48 height 16
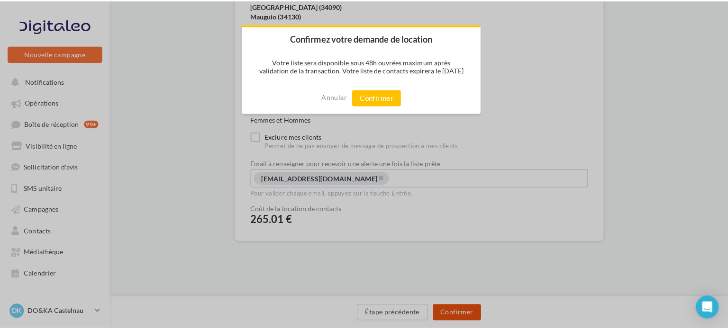
scroll to position [190, 0]
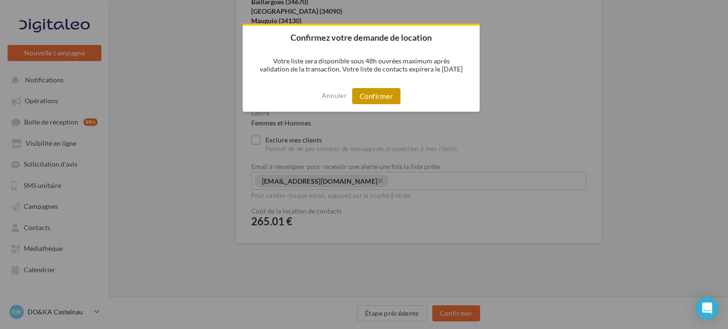
click at [364, 95] on button "Confirmer" at bounding box center [376, 96] width 48 height 16
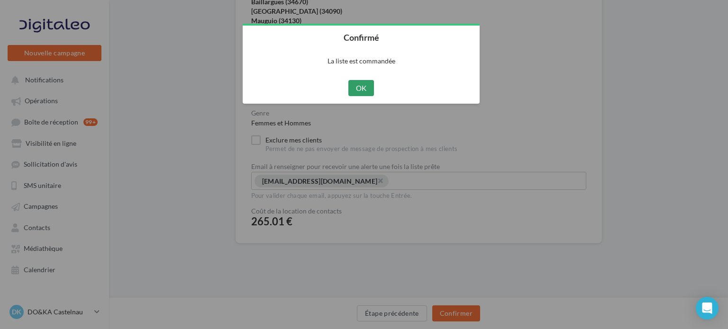
click at [361, 87] on button "OK" at bounding box center [361, 88] width 26 height 16
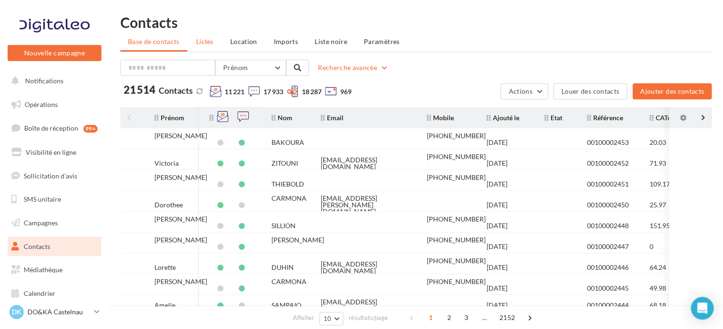
click at [216, 39] on li "Listes" at bounding box center [205, 41] width 33 height 17
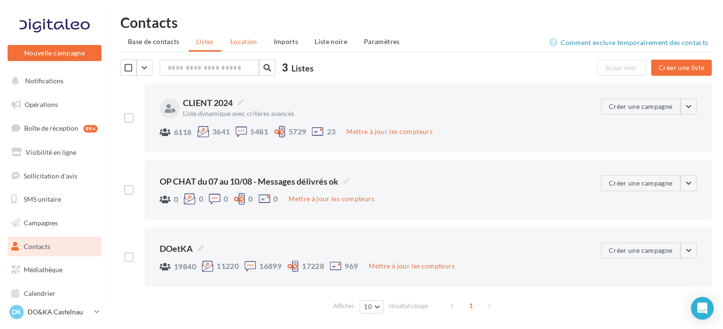
click at [248, 45] on span "Location" at bounding box center [243, 41] width 27 height 8
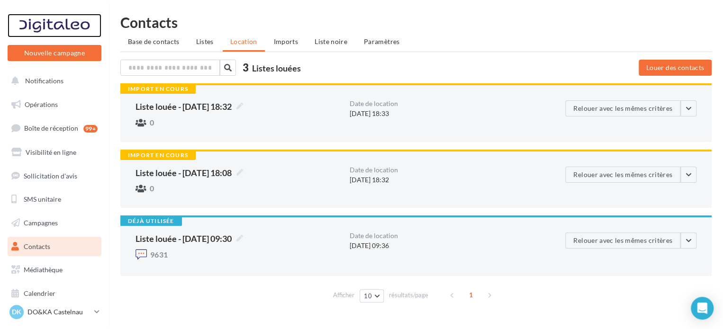
click at [50, 27] on div at bounding box center [55, 26] width 76 height 24
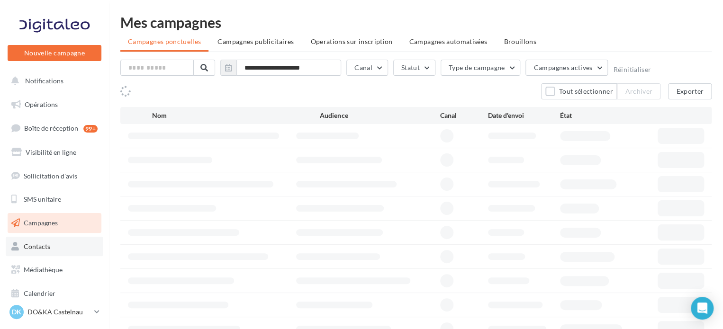
click at [63, 247] on link "Contacts" at bounding box center [55, 247] width 98 height 20
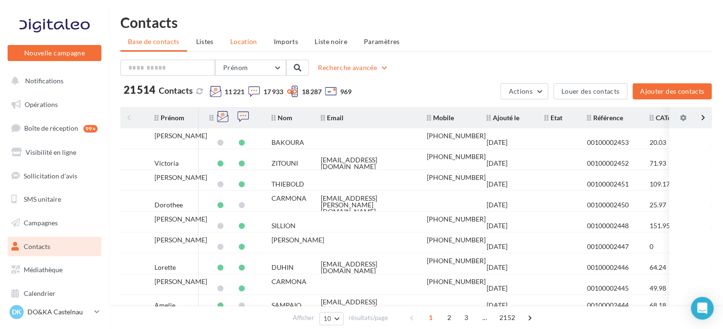
click at [241, 48] on li "Location" at bounding box center [244, 41] width 42 height 17
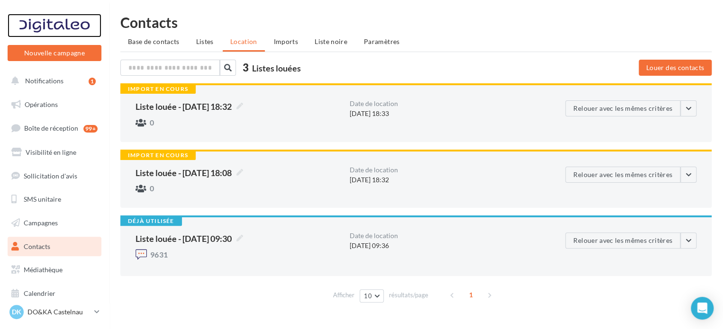
click at [79, 28] on div at bounding box center [55, 26] width 76 height 24
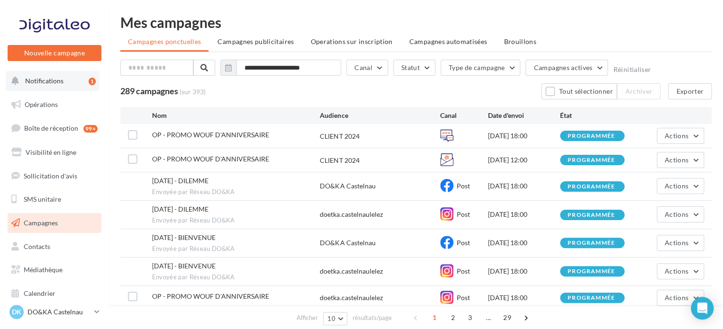
click at [70, 77] on button "Notifications 1" at bounding box center [53, 81] width 94 height 20
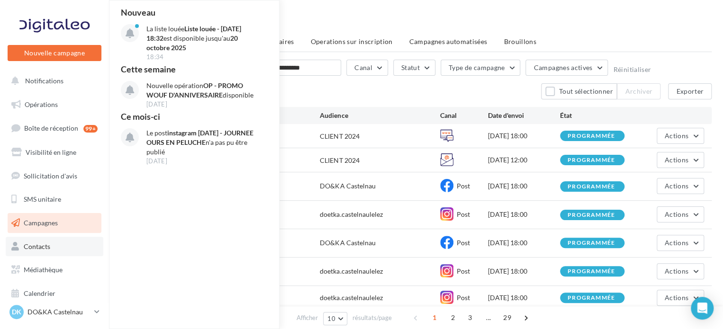
click at [62, 245] on link "Contacts" at bounding box center [55, 247] width 98 height 20
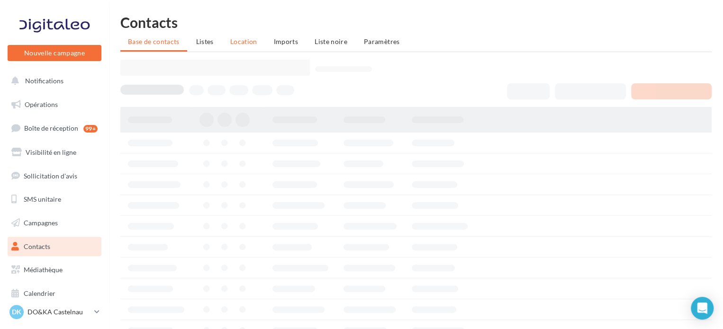
click at [251, 44] on span "Location" at bounding box center [243, 41] width 27 height 8
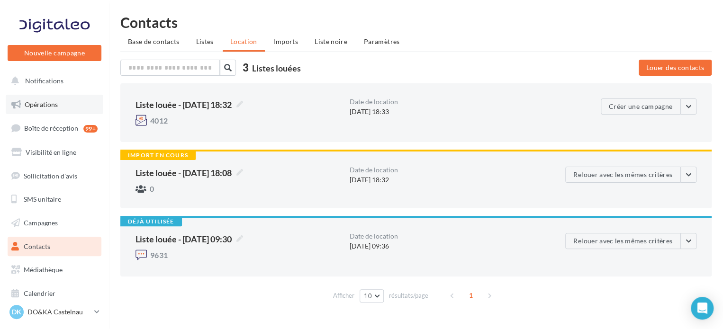
click at [42, 106] on span "Opérations" at bounding box center [41, 104] width 33 height 8
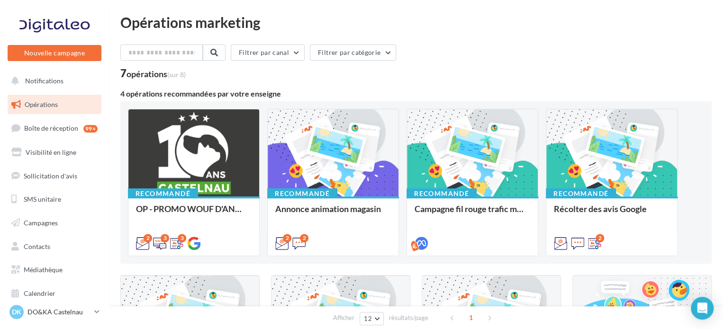
click at [247, 158] on div at bounding box center [193, 153] width 131 height 88
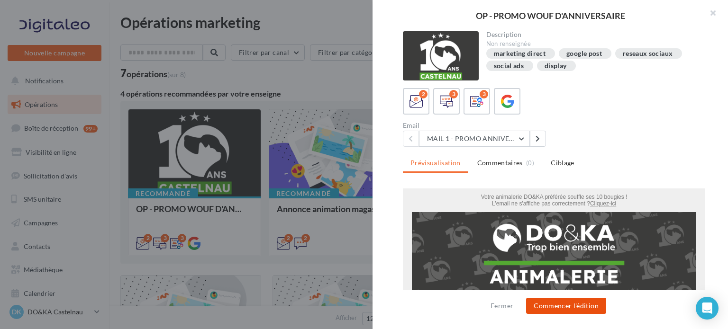
click at [554, 303] on button "Commencer l'édition" at bounding box center [566, 306] width 80 height 16
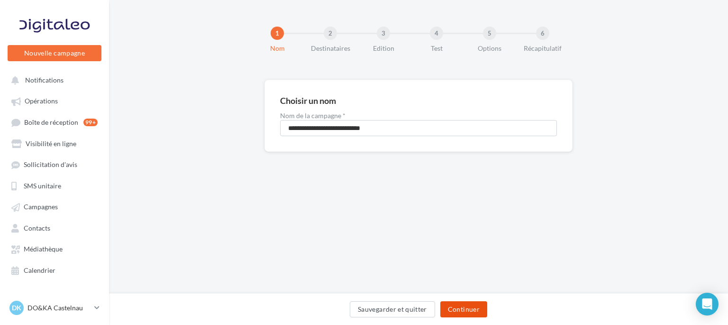
click at [480, 309] on button "Continuer" at bounding box center [463, 309] width 47 height 16
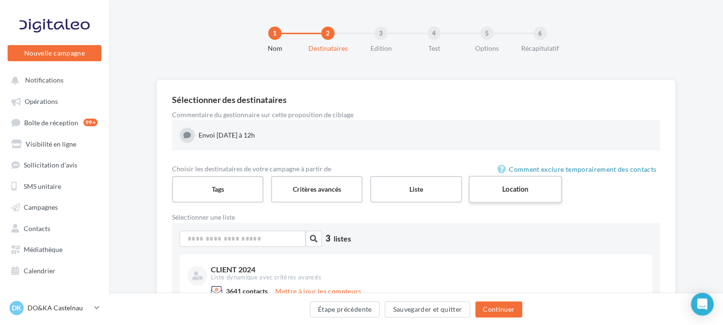
click at [497, 194] on label "Location" at bounding box center [515, 188] width 93 height 27
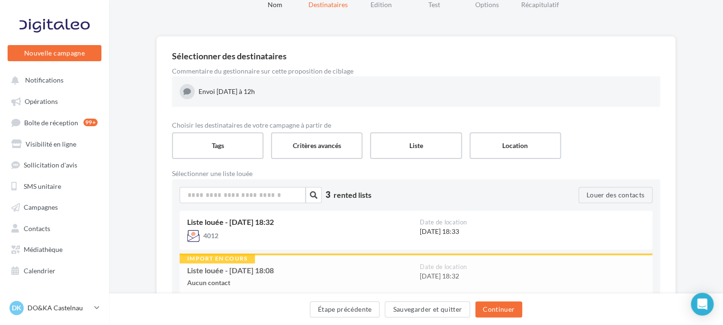
scroll to position [47, 0]
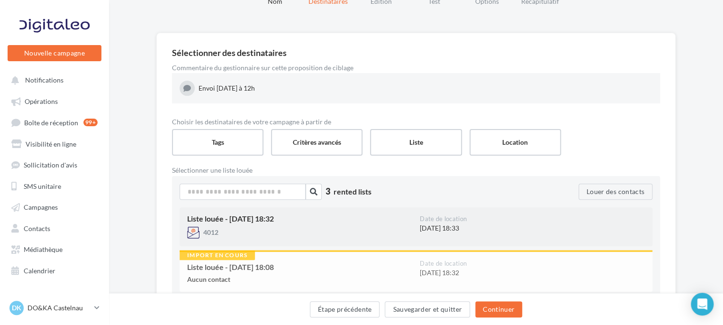
click at [500, 220] on div "Date de location" at bounding box center [532, 219] width 225 height 9
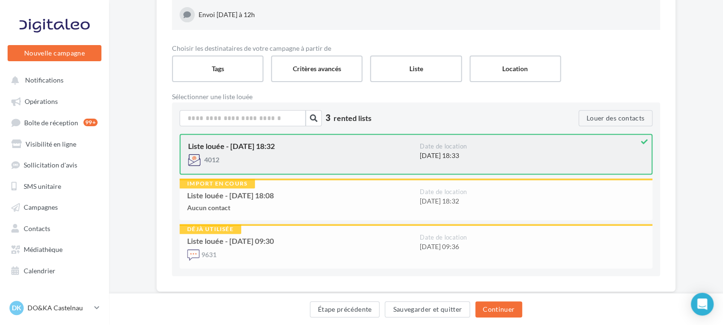
scroll to position [121, 0]
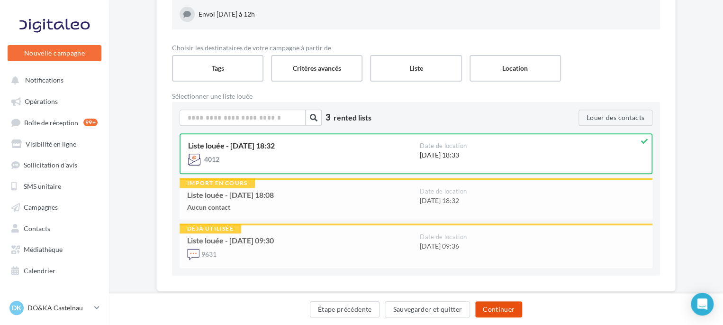
click at [496, 308] on button "Continuer" at bounding box center [498, 309] width 47 height 16
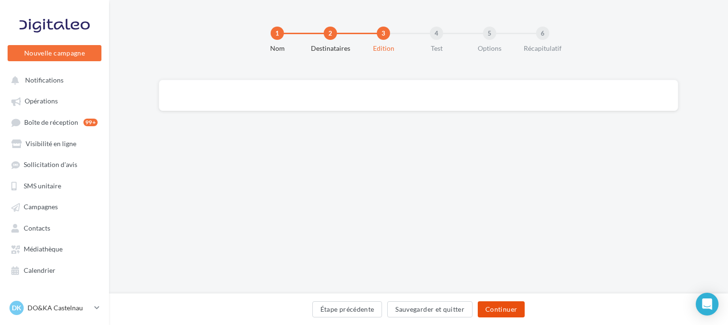
click at [511, 304] on button "Continuer" at bounding box center [501, 309] width 47 height 16
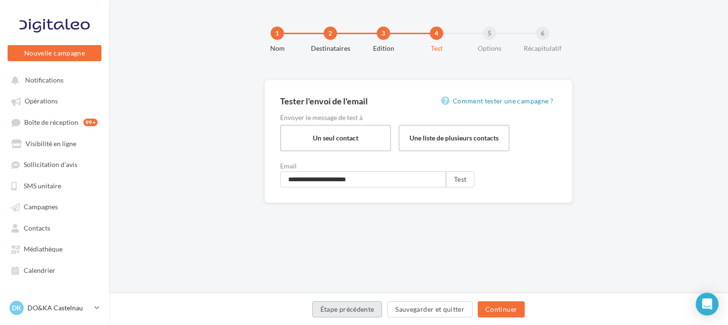
click at [361, 307] on button "Étape précédente" at bounding box center [347, 309] width 70 height 16
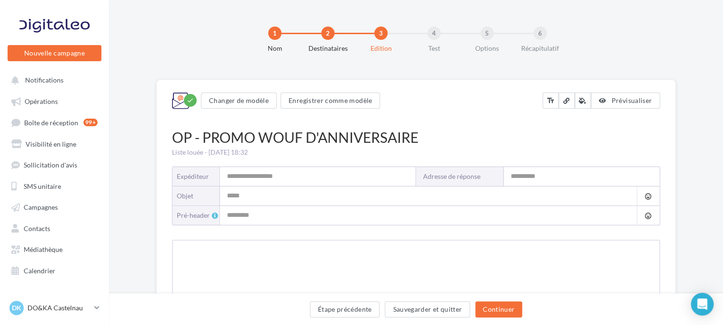
type input "**********"
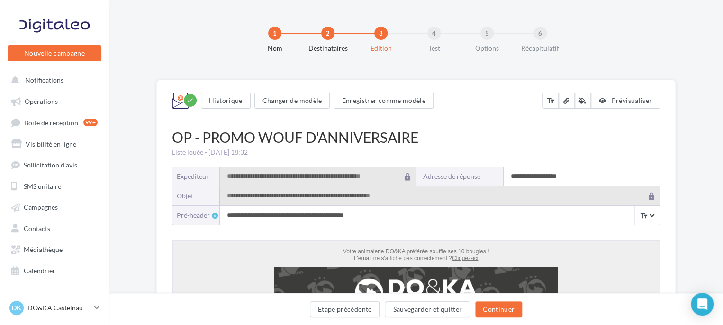
click at [538, 175] on input "**********" at bounding box center [582, 176] width 156 height 19
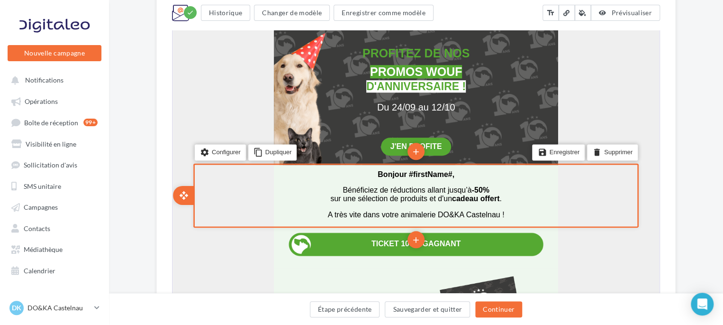
scroll to position [324, 0]
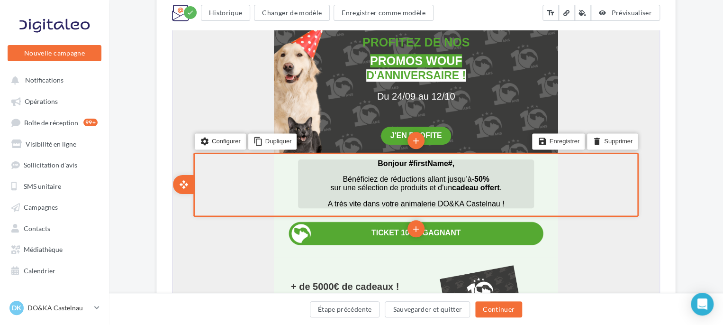
type input "**********"
click at [453, 165] on span "Bonjour #firstName#," at bounding box center [415, 162] width 77 height 8
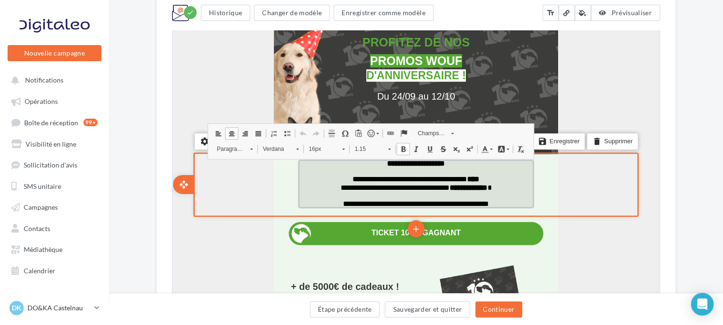
click at [444, 164] on span "**********" at bounding box center [415, 162] width 58 height 7
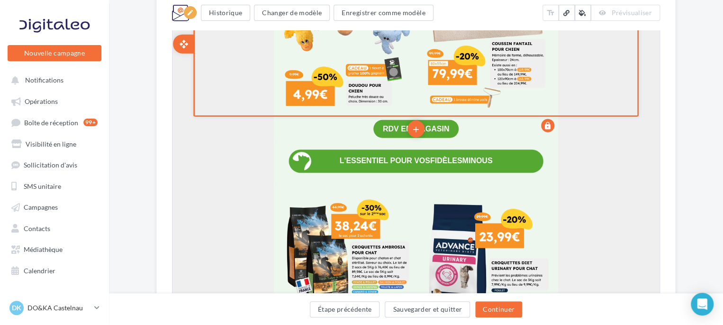
scroll to position [1247, 0]
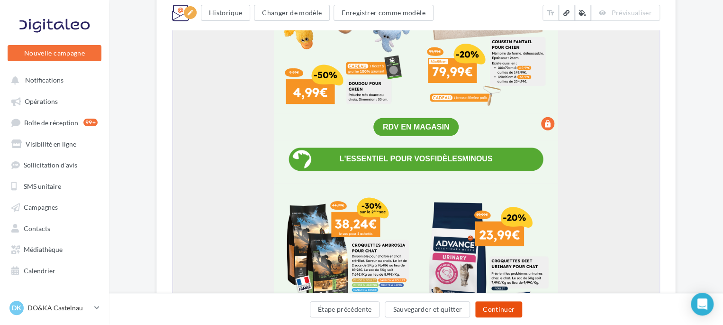
click at [504, 302] on button "Continuer" at bounding box center [498, 309] width 47 height 16
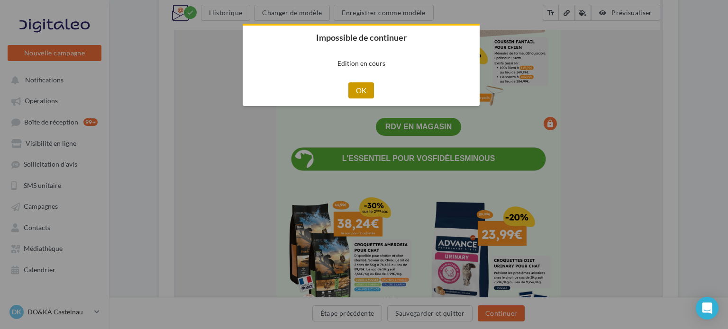
click at [368, 91] on button "OK" at bounding box center [361, 90] width 26 height 16
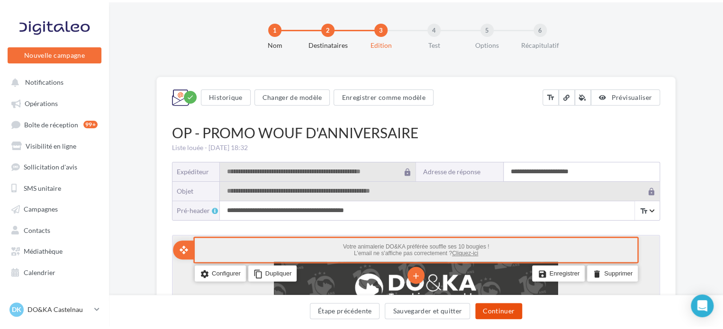
scroll to position [0, 0]
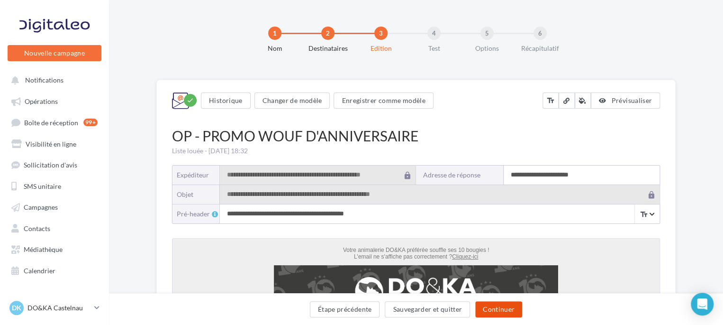
drag, startPoint x: 505, startPoint y: 212, endPoint x: 496, endPoint y: 312, distance: 100.9
click at [496, 312] on button "Continuer" at bounding box center [498, 309] width 47 height 16
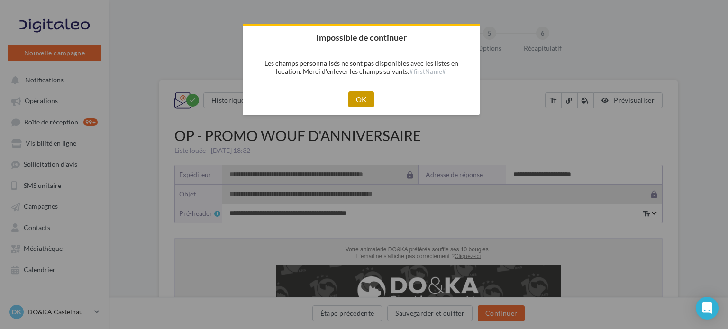
click at [366, 93] on button "OK" at bounding box center [361, 99] width 26 height 16
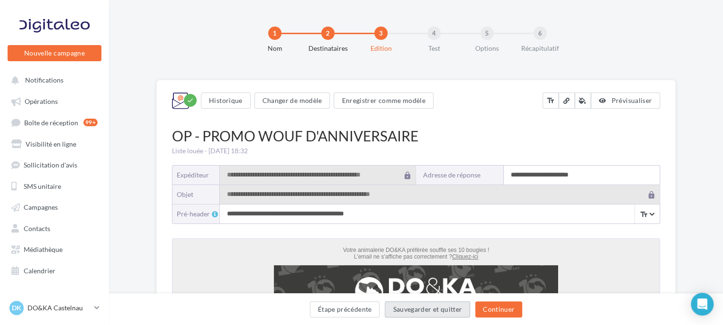
click at [414, 304] on button "Sauvegarder et quitter" at bounding box center [427, 309] width 85 height 16
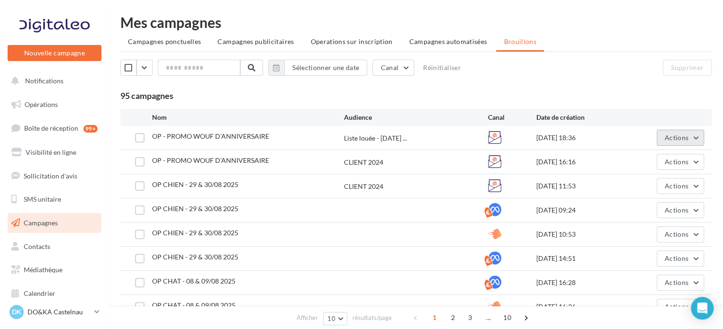
click at [674, 138] on span "Actions" at bounding box center [677, 138] width 24 height 8
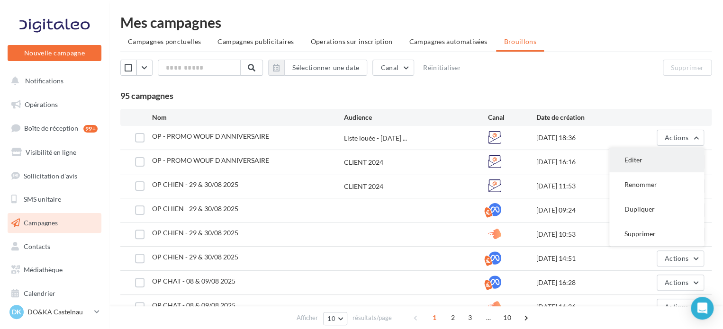
click at [655, 157] on button "Editer" at bounding box center [656, 160] width 95 height 25
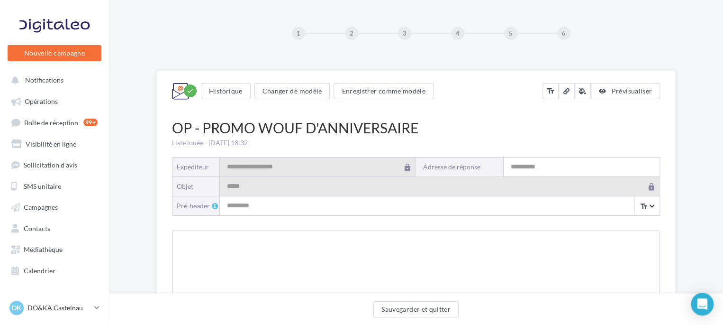
type input "**********"
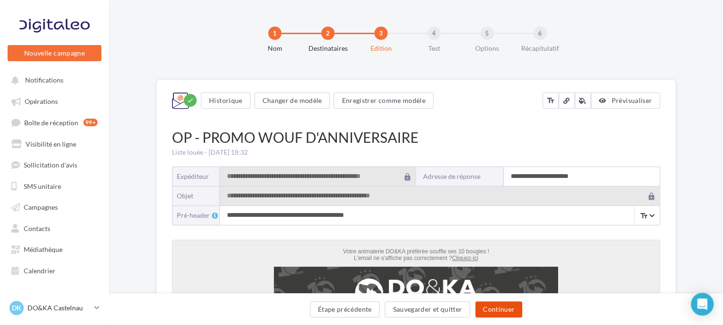
click at [505, 309] on button "Continuer" at bounding box center [498, 309] width 47 height 16
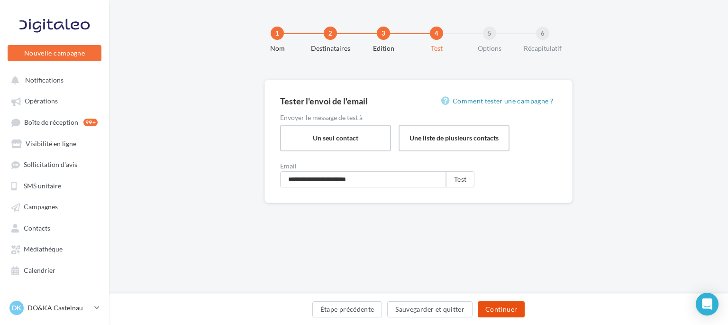
click at [494, 302] on button "Continuer" at bounding box center [501, 309] width 47 height 16
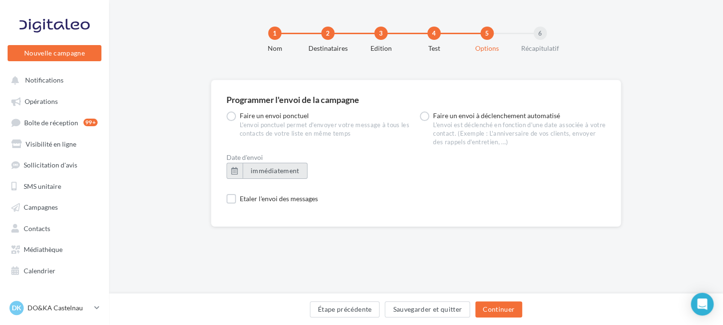
click at [269, 163] on button "immédiatement" at bounding box center [275, 170] width 65 height 16
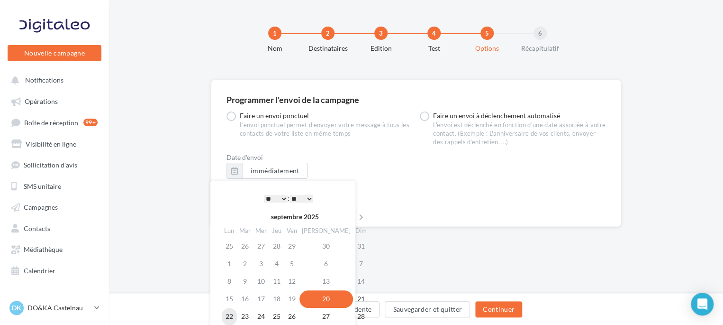
click at [225, 314] on td "22" at bounding box center [229, 316] width 15 height 18
click at [283, 193] on div "* * * * * * * * * * ** ** ** ** ** ** ** ** ** ** ** ** ** ** : ** ** ** ** ** …" at bounding box center [289, 198] width 96 height 14
click at [281, 204] on div "* * * * * * * * * * ** ** ** ** ** ** ** ** ** ** ** ** ** ** : ** ** ** ** ** …" at bounding box center [289, 198] width 96 height 14
click at [278, 198] on select "* * * * * * * * * * ** ** ** ** ** ** ** ** ** ** ** ** ** **" at bounding box center [276, 199] width 24 height 8
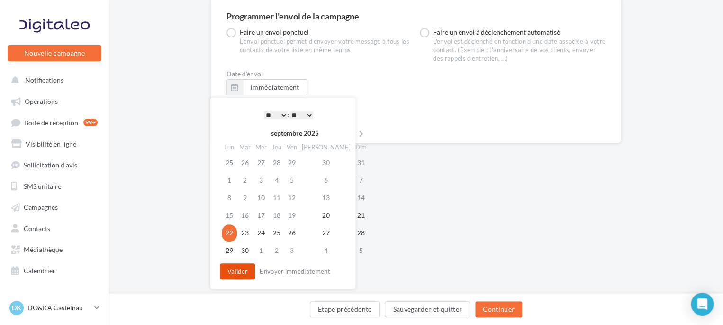
click at [248, 266] on button "Valider" at bounding box center [237, 271] width 35 height 16
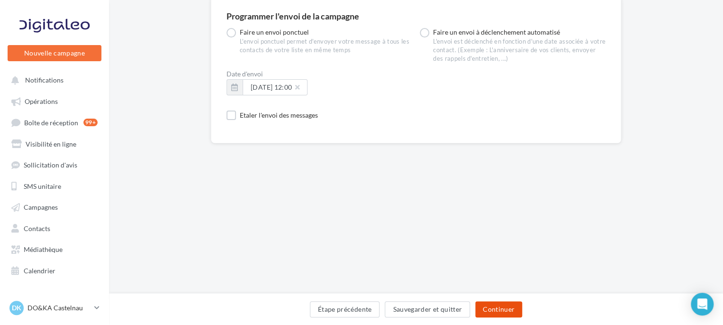
click at [487, 305] on button "Continuer" at bounding box center [498, 309] width 47 height 16
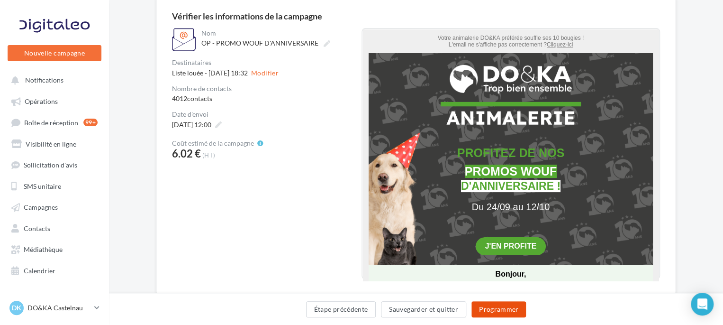
click at [496, 301] on button "Programmer" at bounding box center [498, 309] width 55 height 16
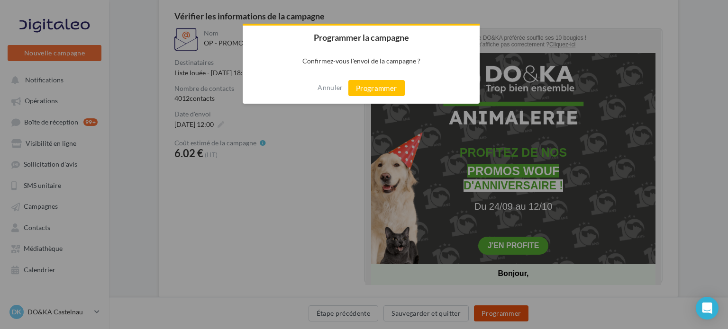
click at [496, 301] on div at bounding box center [364, 164] width 728 height 329
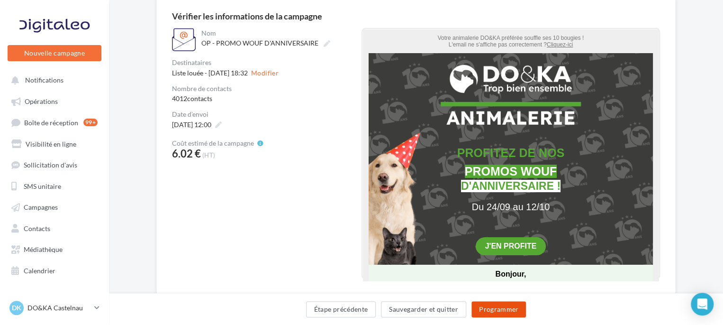
click at [513, 310] on button "Programmer" at bounding box center [498, 309] width 55 height 16
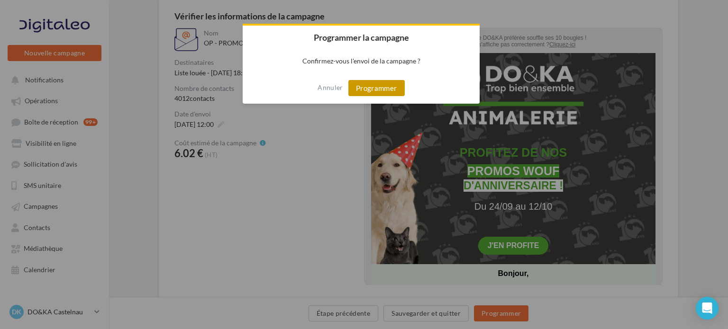
click at [397, 89] on button "Programmer" at bounding box center [376, 88] width 56 height 16
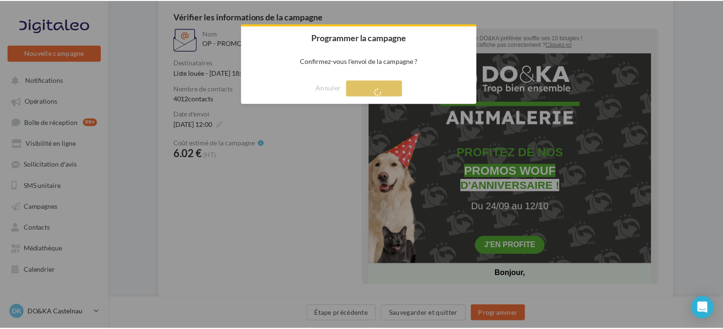
scroll to position [15, 0]
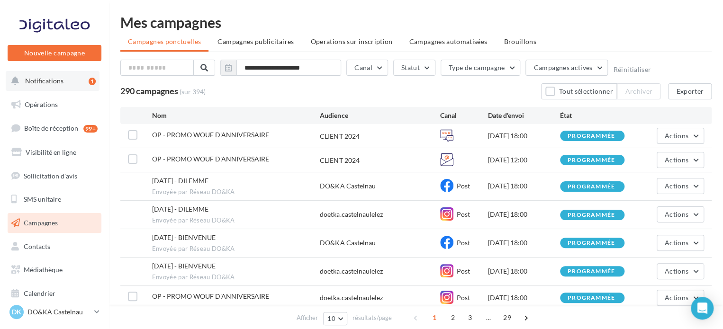
click at [66, 86] on button "Notifications 1" at bounding box center [53, 81] width 94 height 20
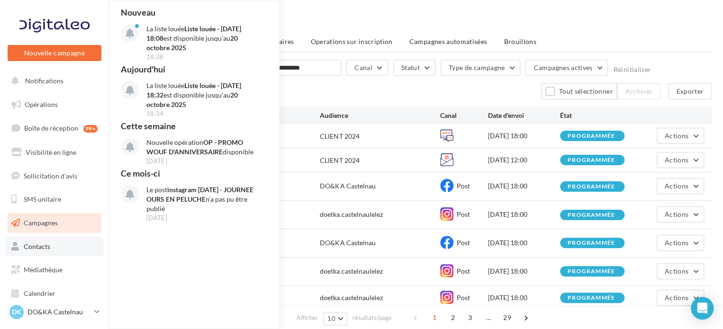
click at [63, 242] on link "Contacts" at bounding box center [55, 247] width 98 height 20
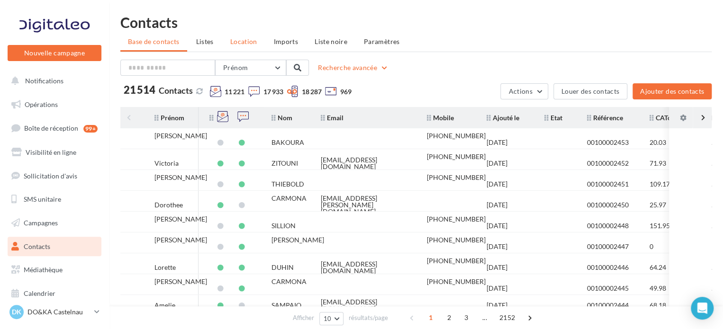
click at [261, 50] on li "Location" at bounding box center [244, 41] width 42 height 17
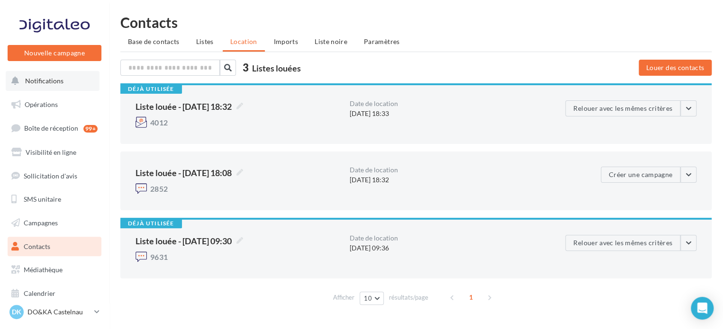
click at [50, 81] on span "Notifications" at bounding box center [44, 81] width 38 height 8
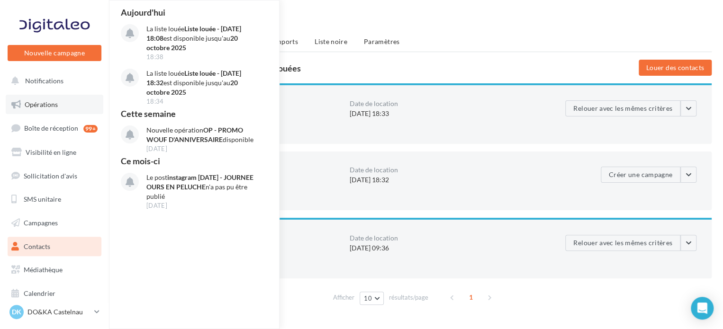
click at [50, 108] on span "Opérations" at bounding box center [41, 104] width 33 height 8
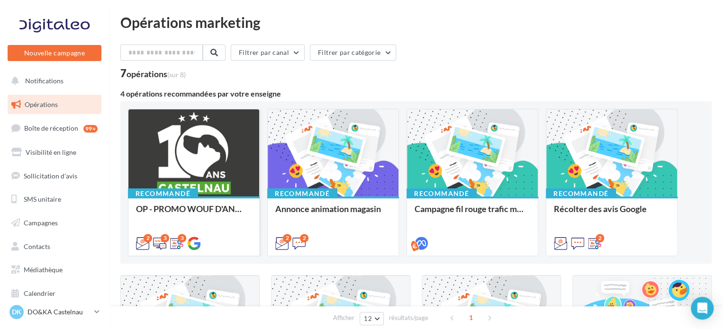
click at [246, 159] on div at bounding box center [193, 153] width 131 height 88
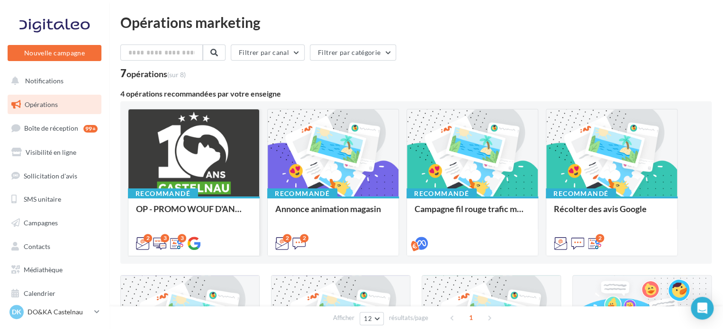
click at [244, 144] on div at bounding box center [193, 153] width 131 height 88
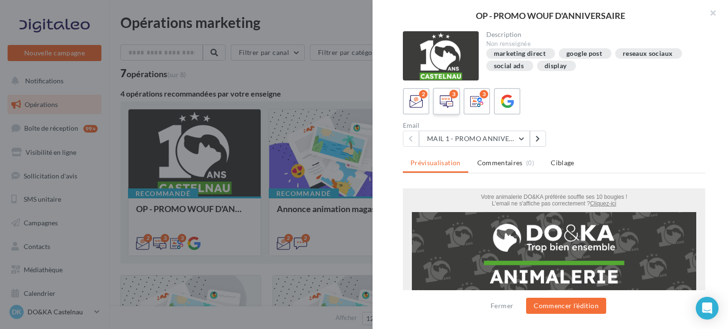
click at [453, 104] on div "3" at bounding box center [447, 102] width 18 height 18
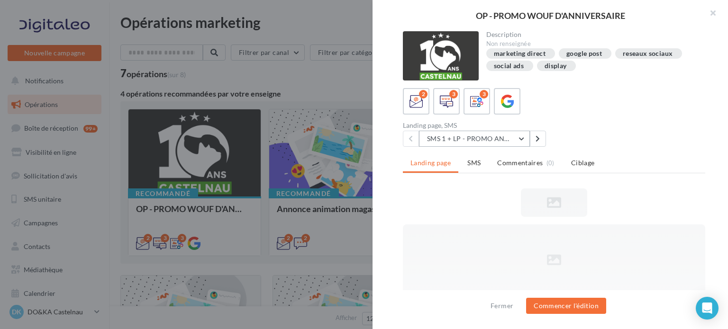
click at [514, 138] on button "SMS 1 + LP - PROMO ANNIVERSAIRE" at bounding box center [474, 139] width 111 height 16
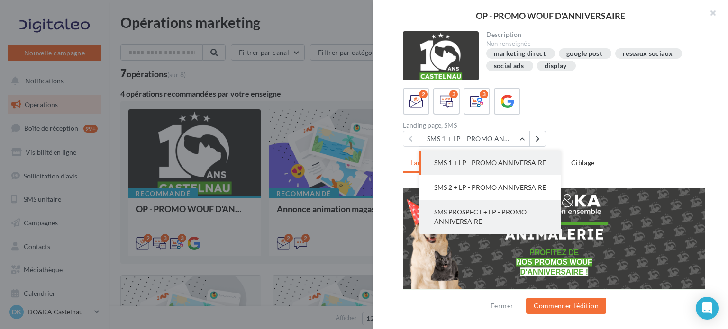
click at [517, 226] on span "SMS PROSPECT + LP - PROMO ANNIVERSAIRE" at bounding box center [480, 217] width 92 height 18
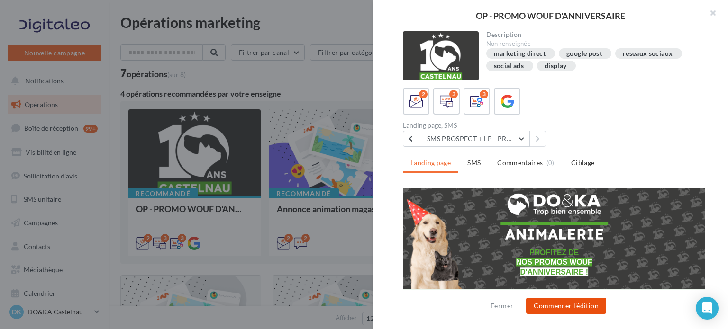
click at [560, 313] on button "Commencer l'édition" at bounding box center [566, 306] width 80 height 16
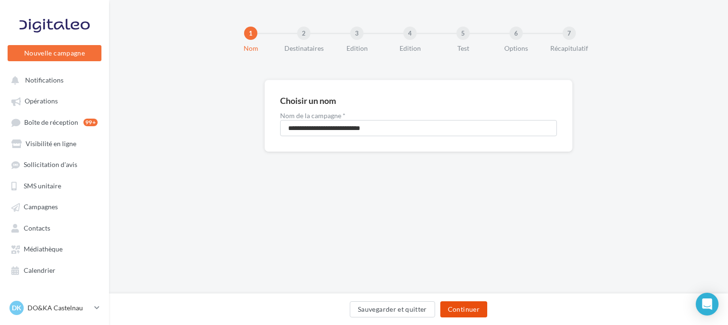
click at [478, 309] on button "Continuer" at bounding box center [463, 309] width 47 height 16
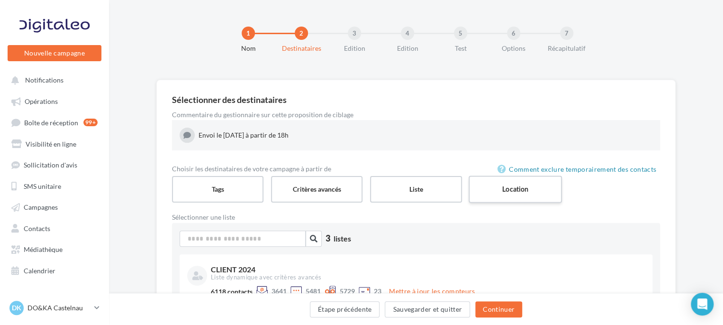
click at [481, 182] on label "Location" at bounding box center [515, 188] width 93 height 27
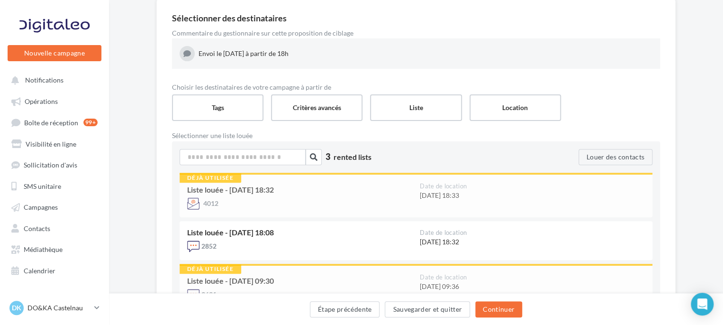
scroll to position [86, 0]
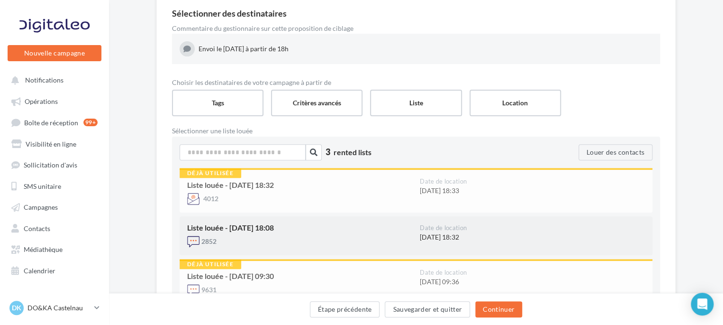
click at [389, 236] on div "2852" at bounding box center [299, 242] width 225 height 14
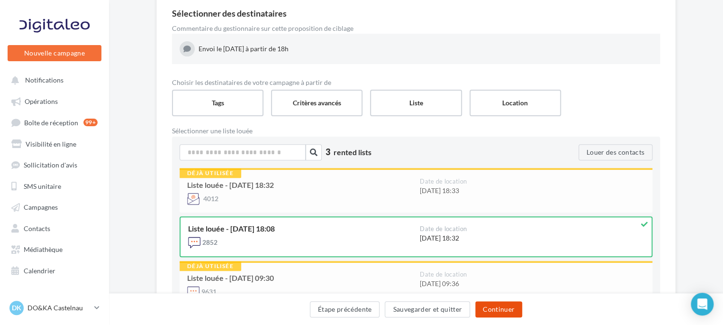
click at [506, 306] on button "Continuer" at bounding box center [498, 309] width 47 height 16
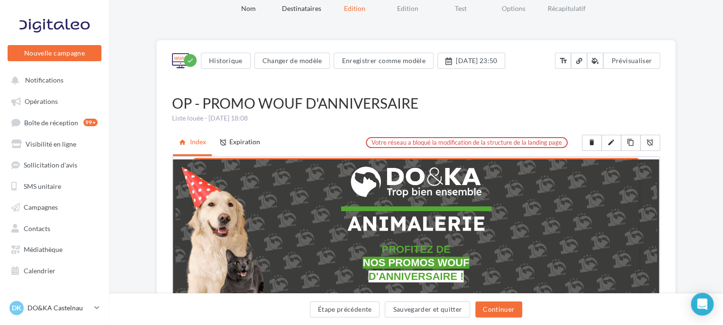
scroll to position [37, 0]
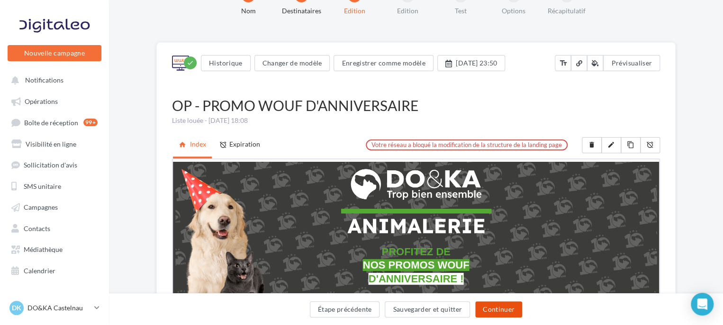
click at [510, 303] on button "Continuer" at bounding box center [498, 309] width 47 height 16
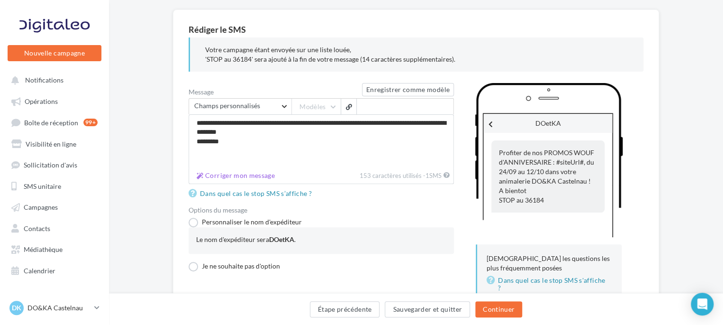
scroll to position [72, 0]
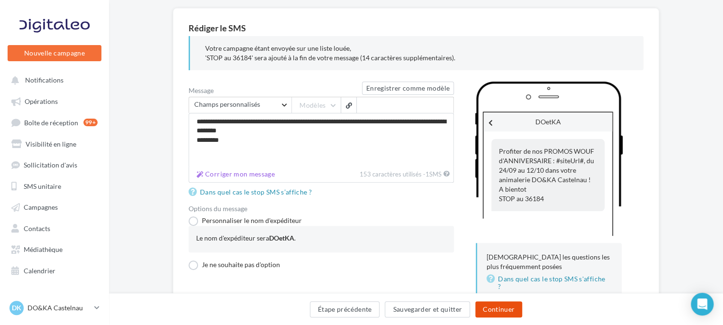
click at [509, 303] on button "Continuer" at bounding box center [498, 309] width 47 height 16
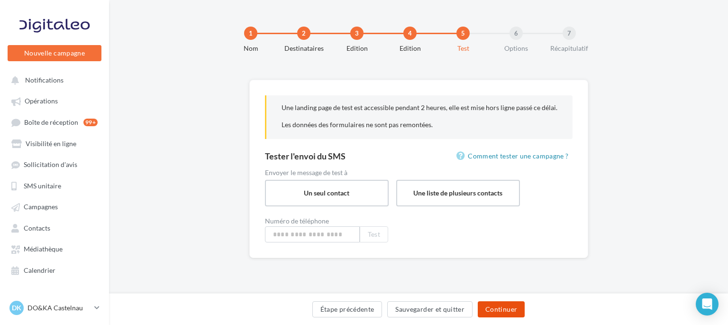
click at [497, 306] on button "Continuer" at bounding box center [501, 309] width 47 height 16
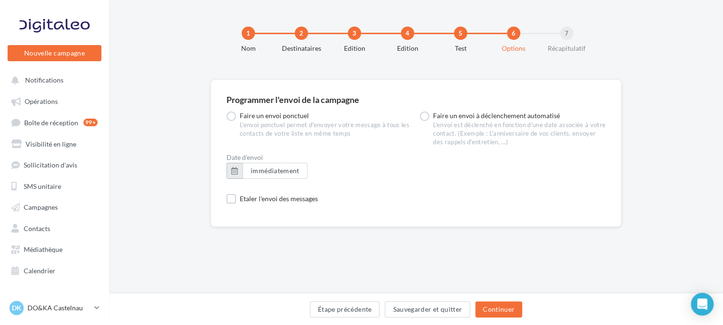
click at [235, 170] on button "button" at bounding box center [234, 170] width 16 height 16
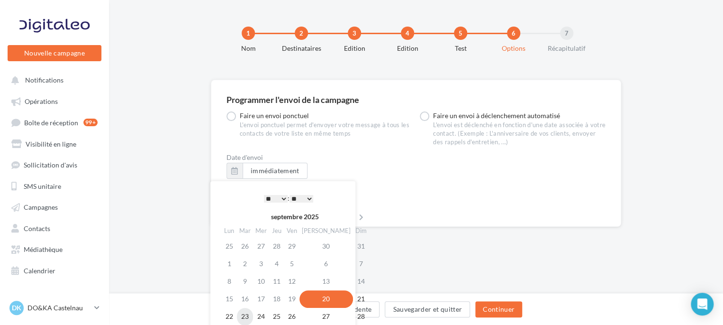
click at [251, 315] on td "23" at bounding box center [245, 316] width 16 height 18
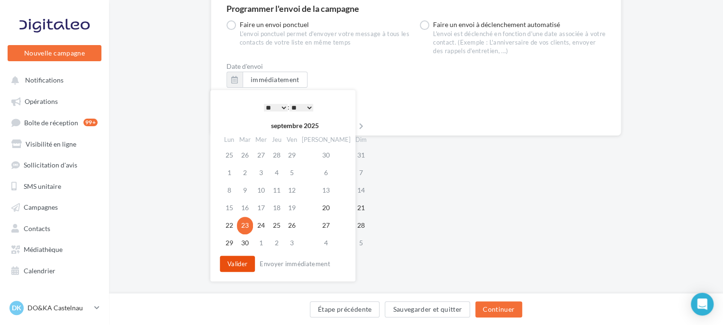
click at [252, 265] on button "Valider" at bounding box center [237, 263] width 35 height 16
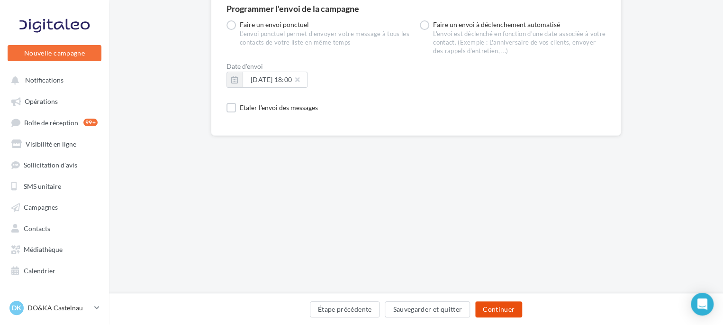
click at [487, 301] on button "Continuer" at bounding box center [498, 309] width 47 height 16
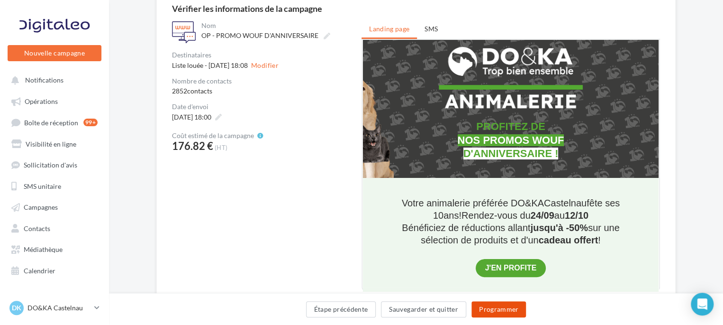
click at [503, 307] on button "Programmer" at bounding box center [498, 309] width 55 height 16
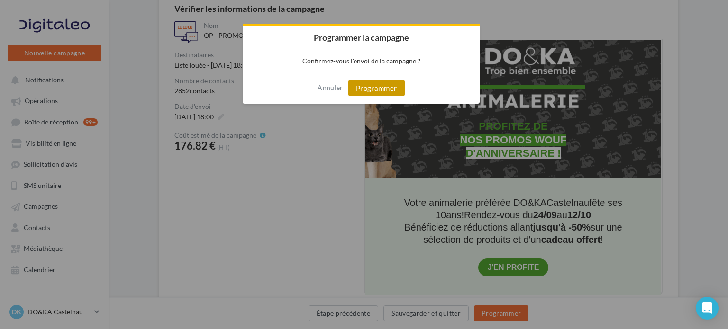
click at [377, 92] on button "Programmer" at bounding box center [376, 88] width 56 height 16
